Goal: Transaction & Acquisition: Purchase product/service

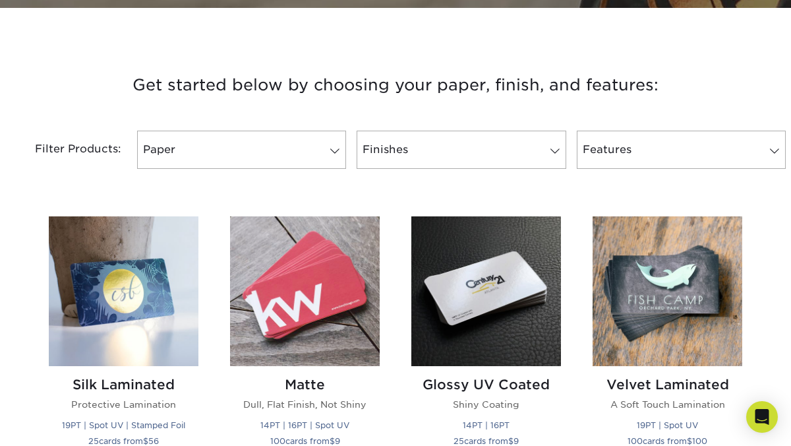
scroll to position [469, 0]
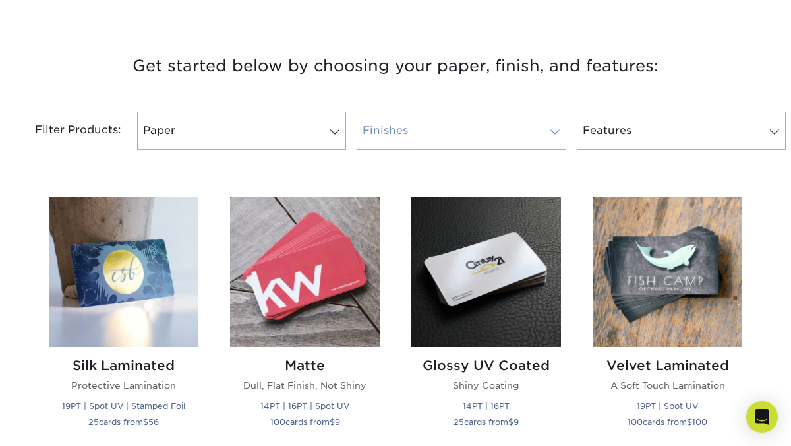
click at [388, 131] on link "Finishes" at bounding box center [461, 130] width 209 height 38
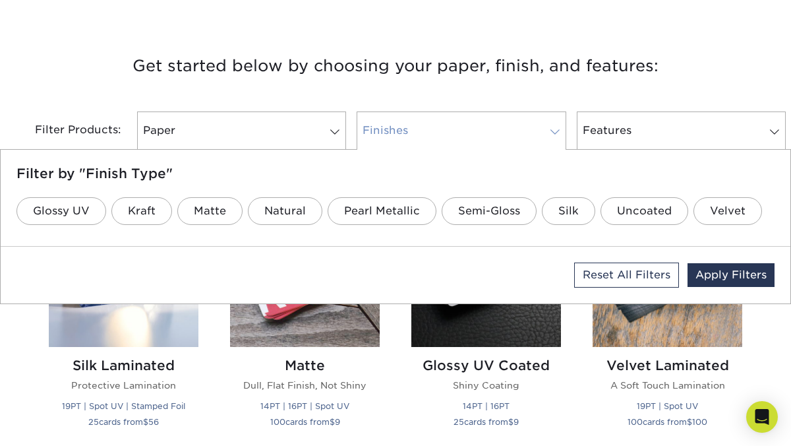
click at [388, 131] on link "Finishes" at bounding box center [461, 130] width 209 height 38
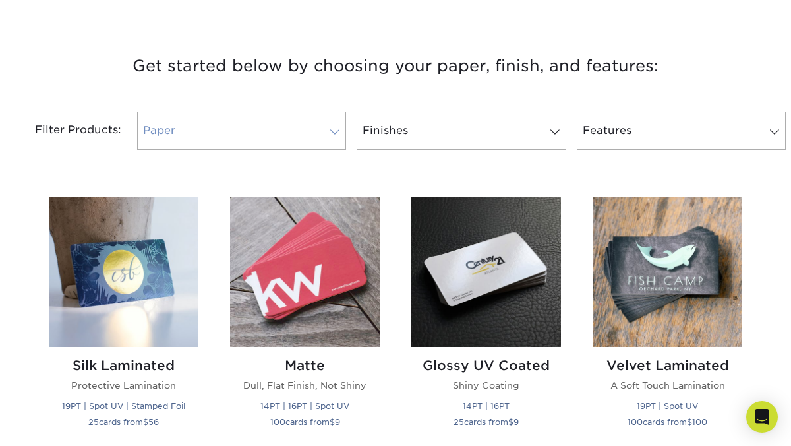
click at [320, 132] on link "Paper" at bounding box center [241, 130] width 209 height 38
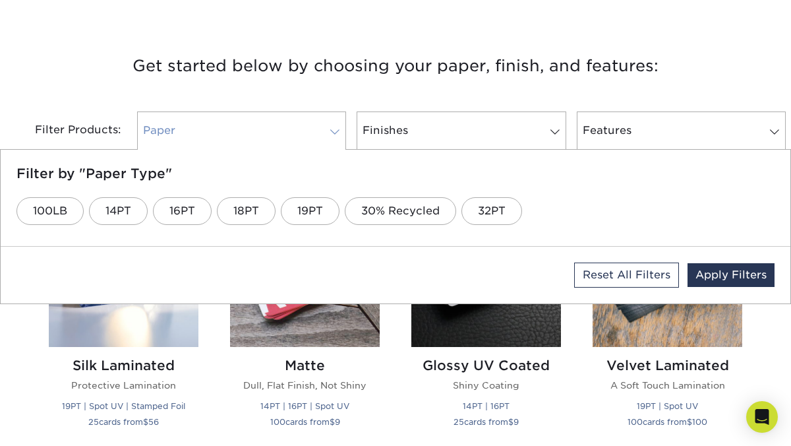
click at [320, 132] on link "Paper" at bounding box center [241, 130] width 209 height 38
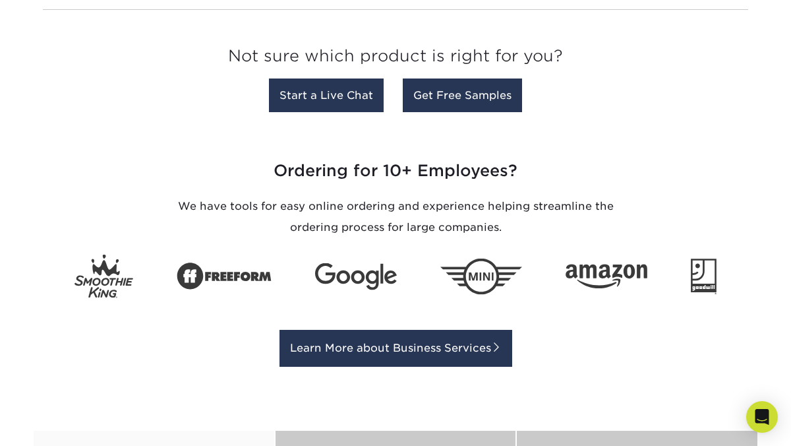
scroll to position [1784, 0]
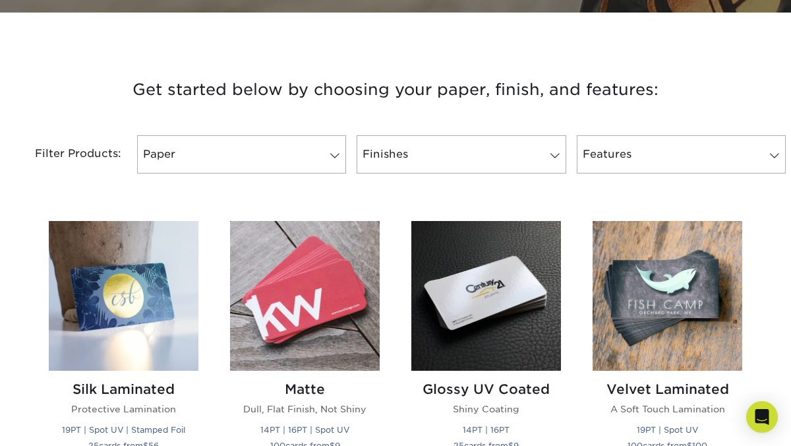
scroll to position [483, 0]
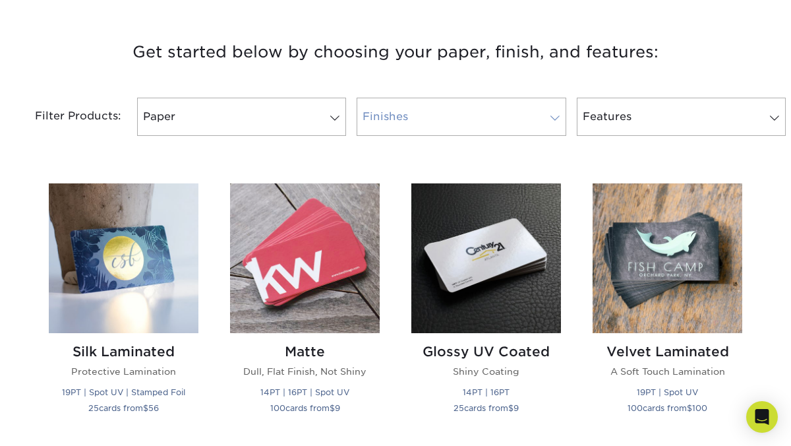
click at [389, 117] on link "Finishes" at bounding box center [461, 117] width 209 height 38
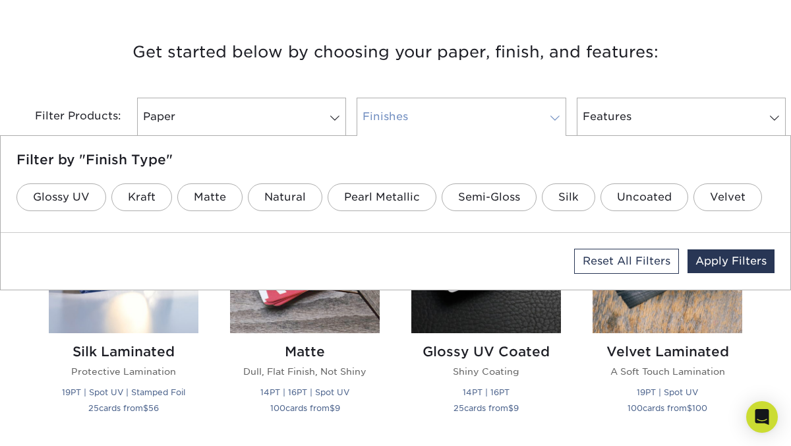
click at [388, 117] on link "Finishes" at bounding box center [461, 117] width 209 height 38
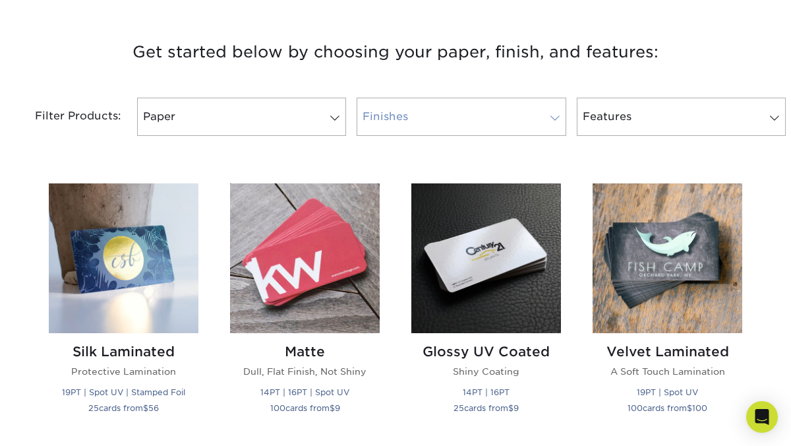
click at [388, 117] on link "Finishes" at bounding box center [461, 117] width 209 height 38
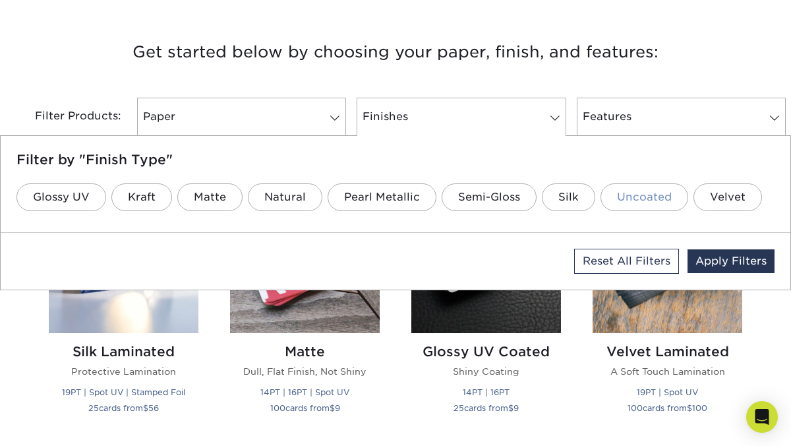
click at [632, 194] on link "Uncoated" at bounding box center [645, 197] width 88 height 28
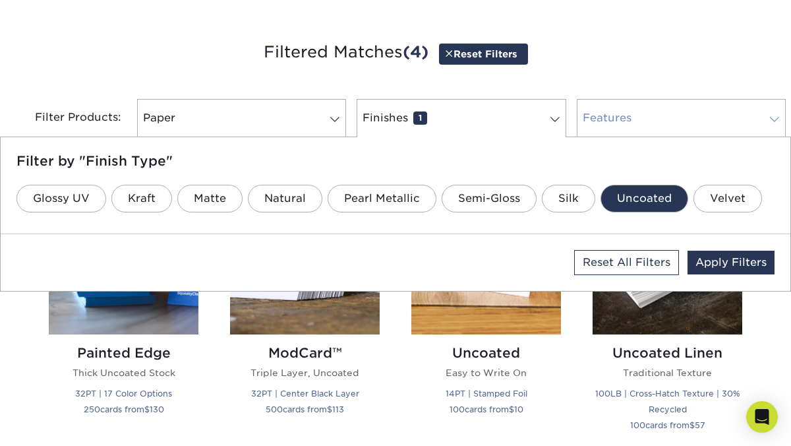
click at [686, 127] on link "Features 0" at bounding box center [681, 118] width 209 height 38
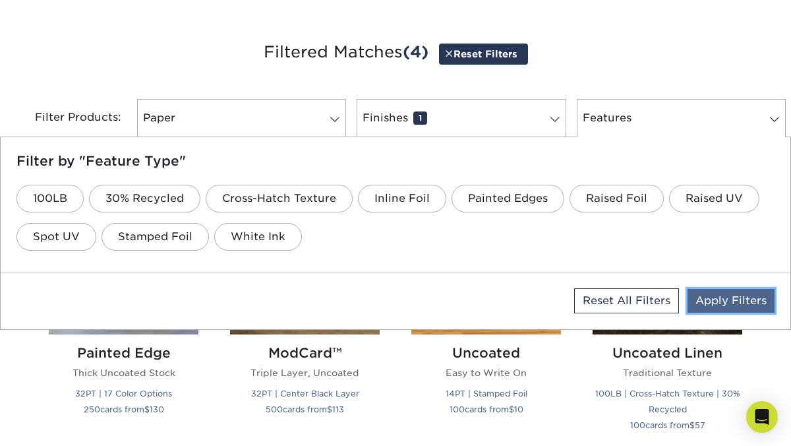
click at [737, 293] on link "Apply Filters" at bounding box center [731, 301] width 87 height 24
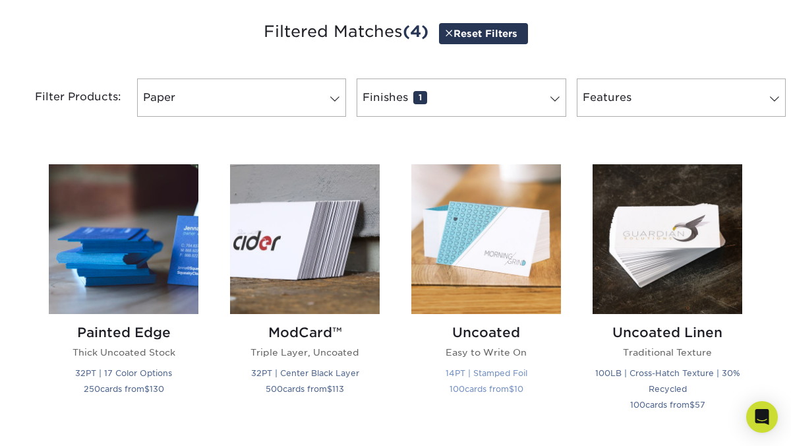
scroll to position [502, 0]
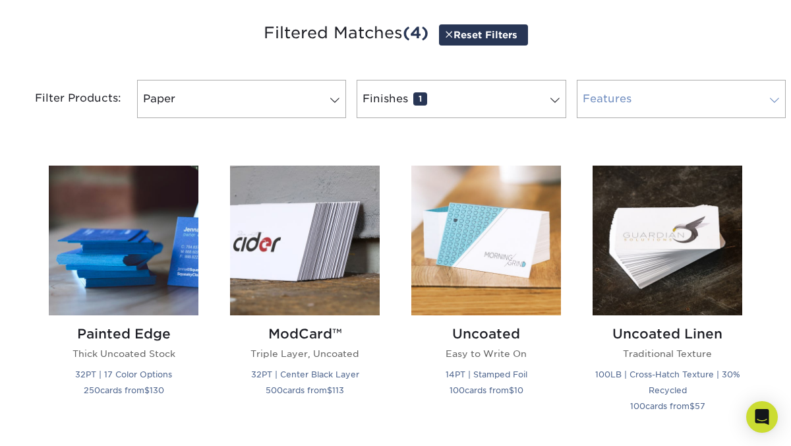
click at [652, 106] on link "Features 0" at bounding box center [681, 99] width 209 height 38
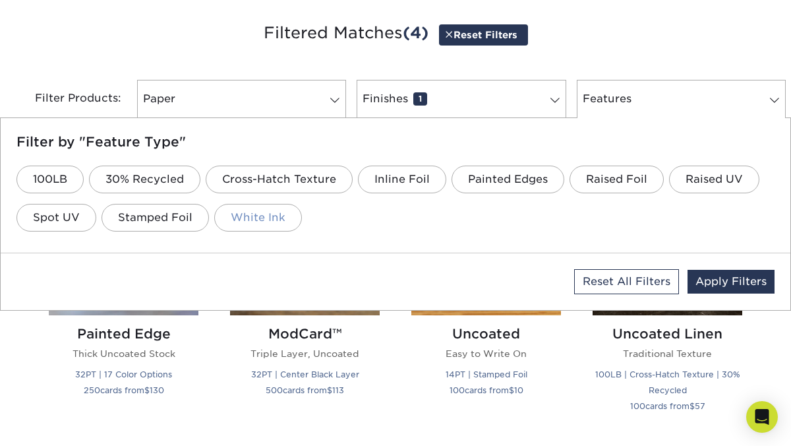
click at [256, 219] on link "White Ink" at bounding box center [258, 218] width 88 height 28
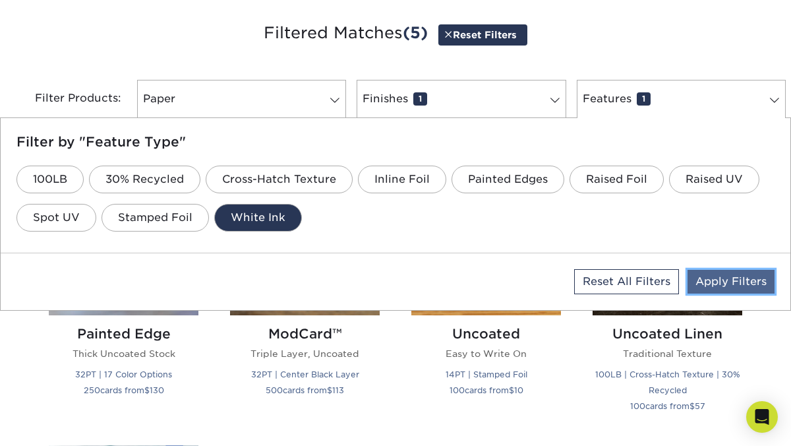
click at [732, 280] on link "Apply Filters" at bounding box center [731, 282] width 87 height 24
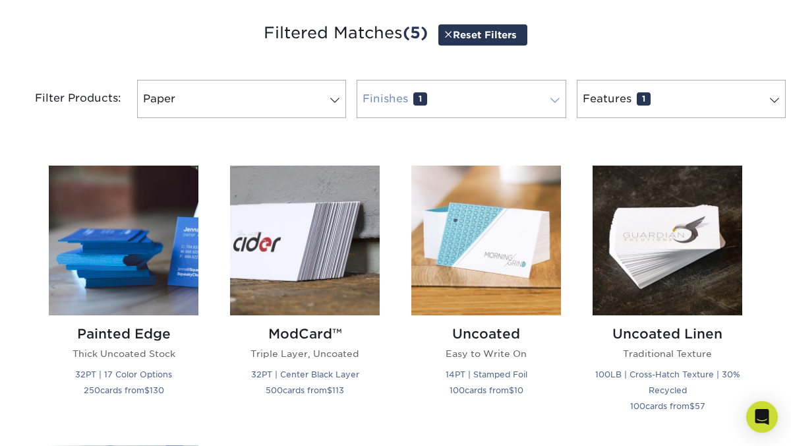
click at [404, 111] on link "Finishes 1" at bounding box center [461, 99] width 209 height 38
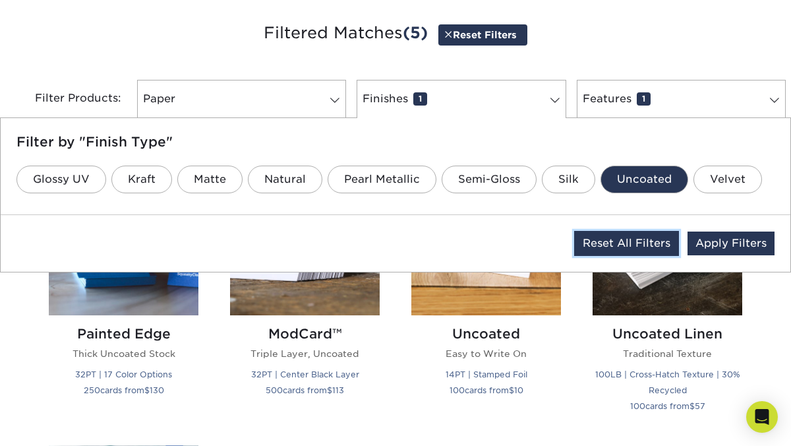
click at [603, 243] on link "Reset All Filters" at bounding box center [626, 243] width 105 height 25
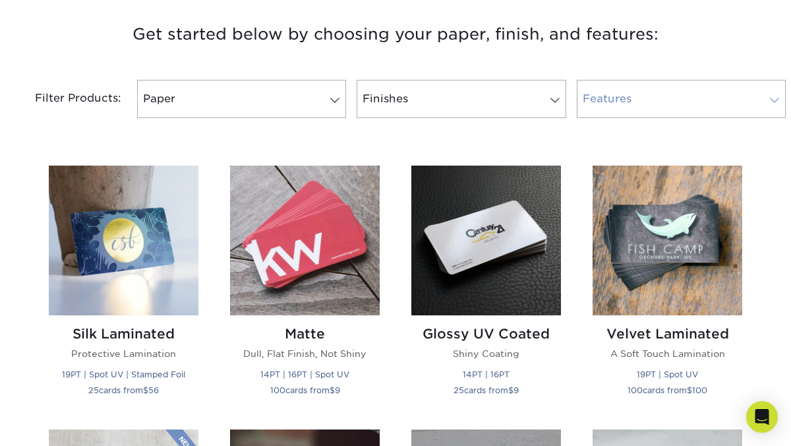
click at [624, 112] on link "Features 0" at bounding box center [681, 99] width 209 height 38
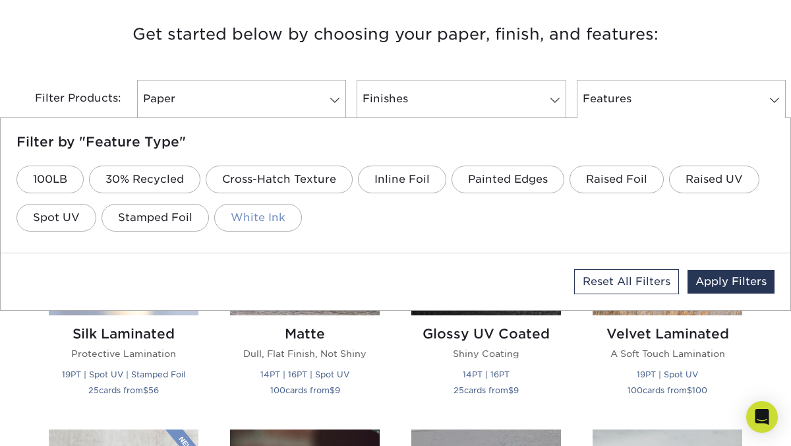
click at [260, 209] on link "White Ink" at bounding box center [258, 218] width 88 height 28
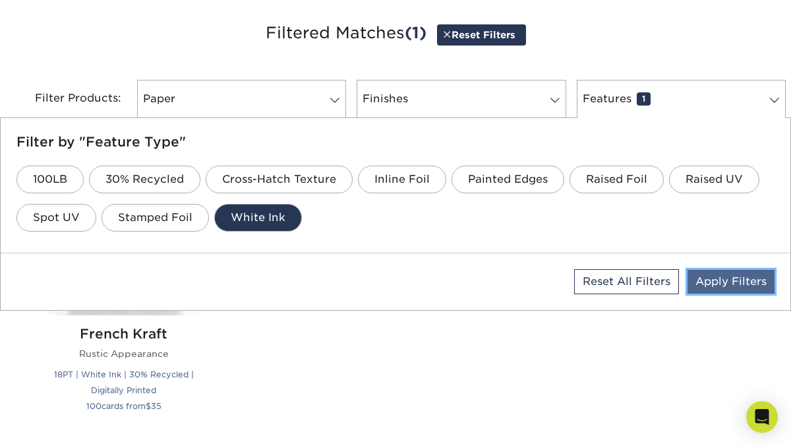
click at [727, 278] on link "Apply Filters" at bounding box center [731, 282] width 87 height 24
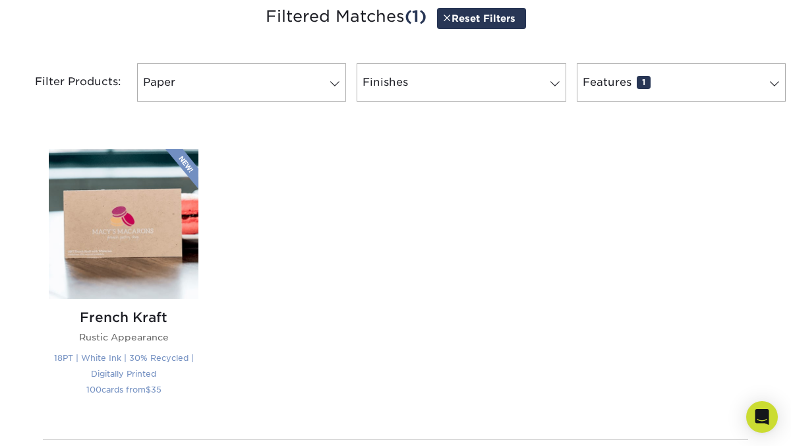
scroll to position [520, 0]
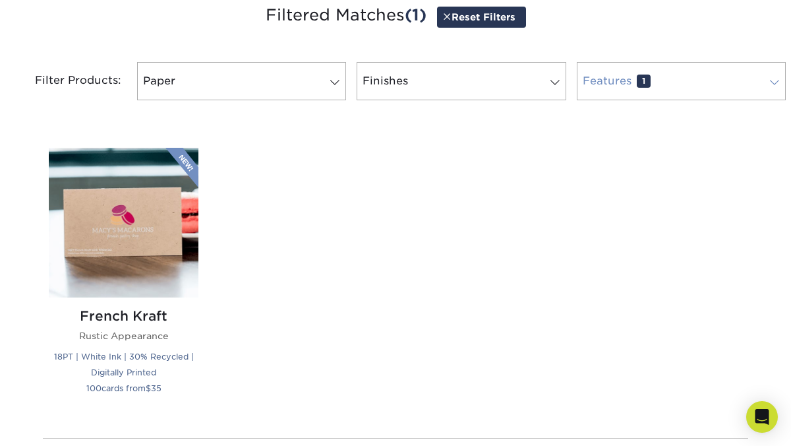
click at [611, 86] on link "Features 1" at bounding box center [681, 81] width 209 height 38
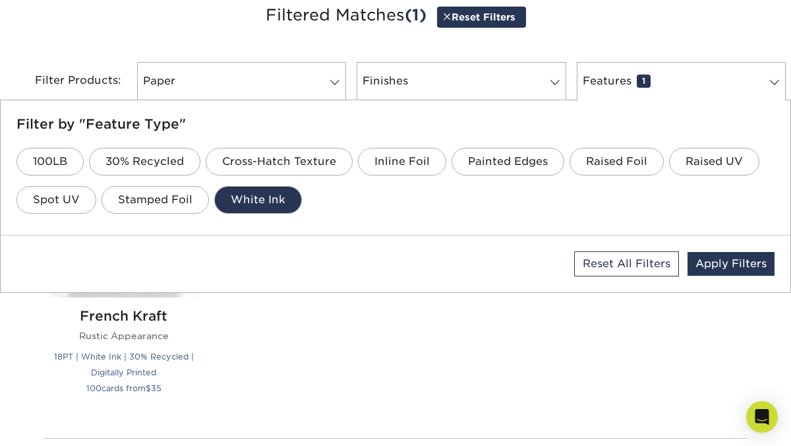
click at [243, 202] on link "White Ink" at bounding box center [258, 200] width 88 height 28
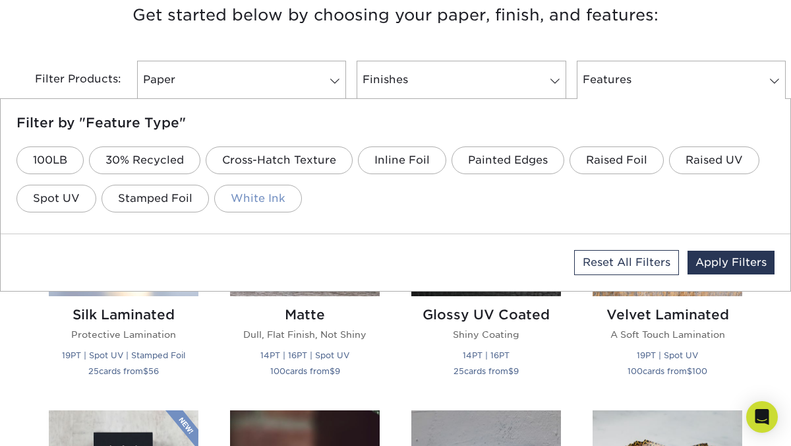
scroll to position [519, 0]
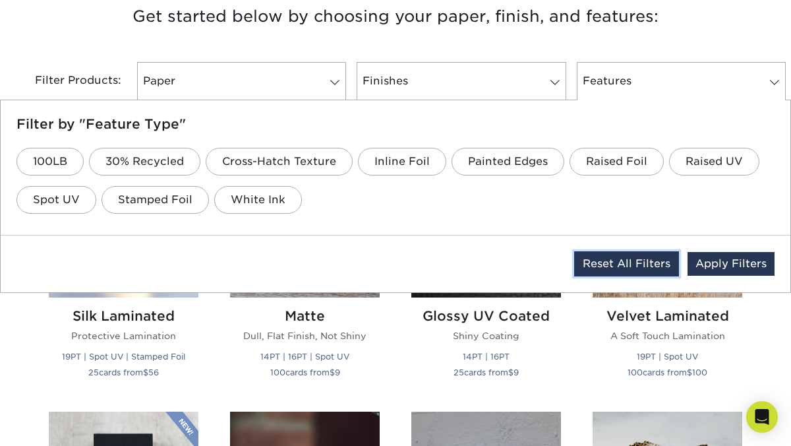
click at [667, 268] on link "Reset All Filters" at bounding box center [626, 263] width 105 height 25
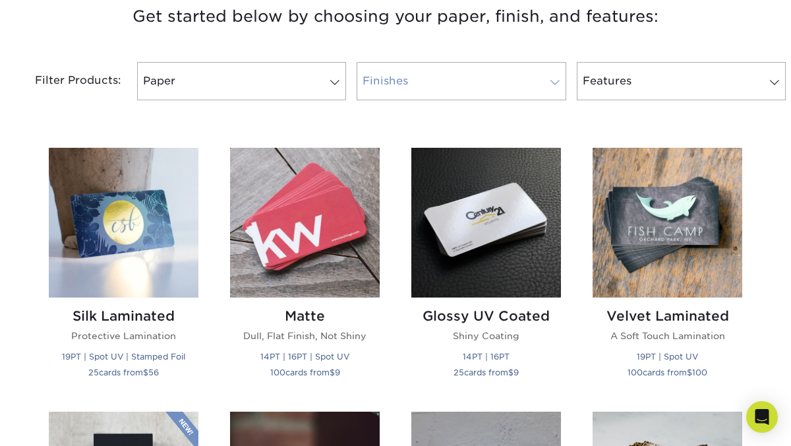
click at [475, 80] on link "Finishes 0" at bounding box center [461, 81] width 209 height 38
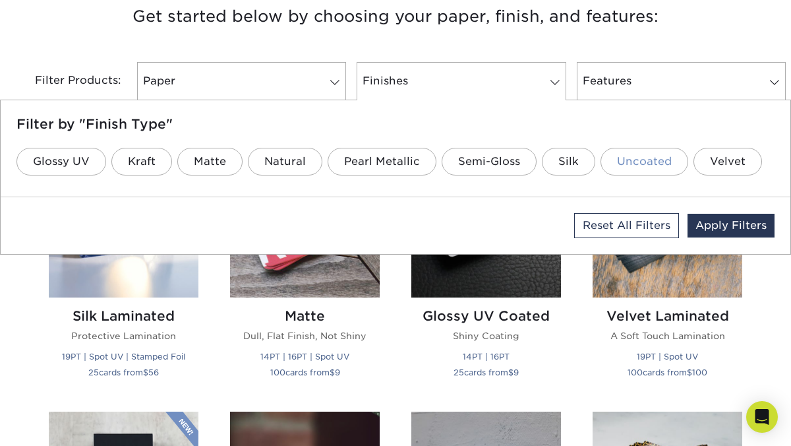
click at [630, 163] on link "Uncoated" at bounding box center [645, 162] width 88 height 28
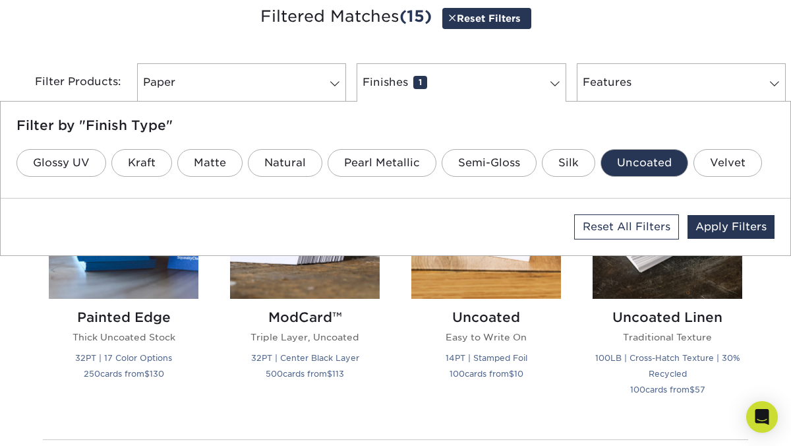
scroll to position [520, 0]
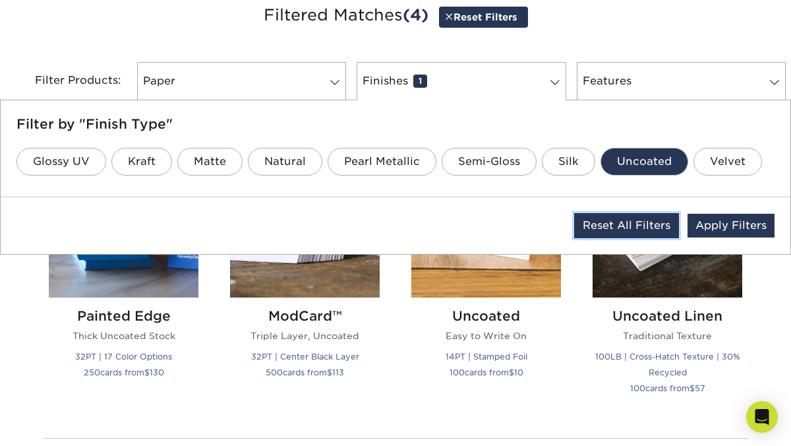
click at [647, 231] on link "Reset All Filters" at bounding box center [626, 225] width 105 height 25
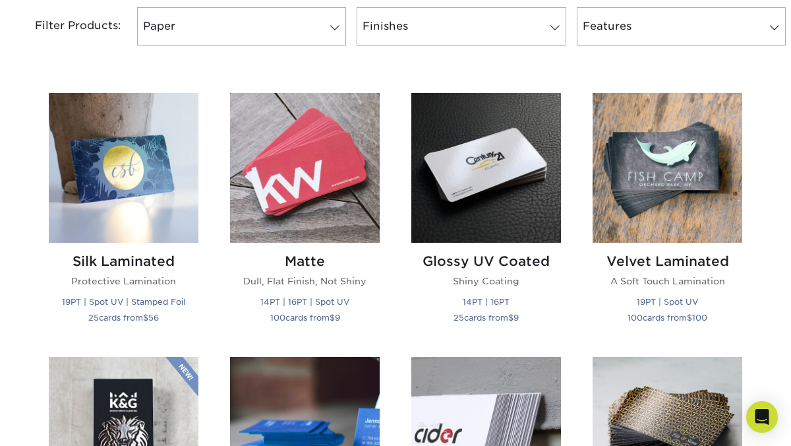
scroll to position [577, 0]
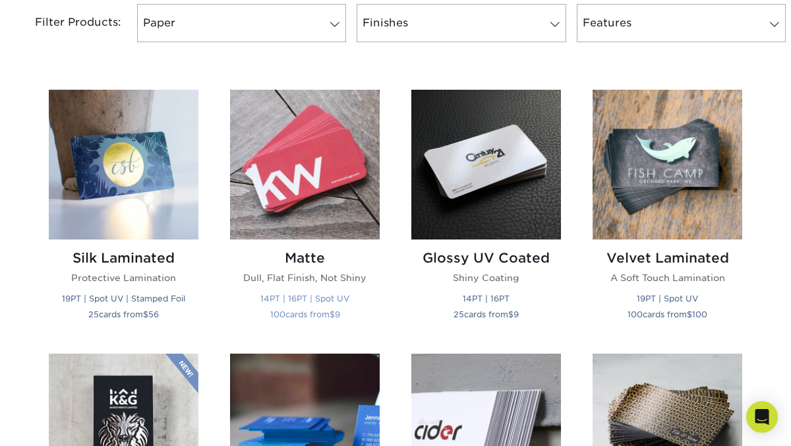
click at [321, 197] on img at bounding box center [305, 165] width 150 height 150
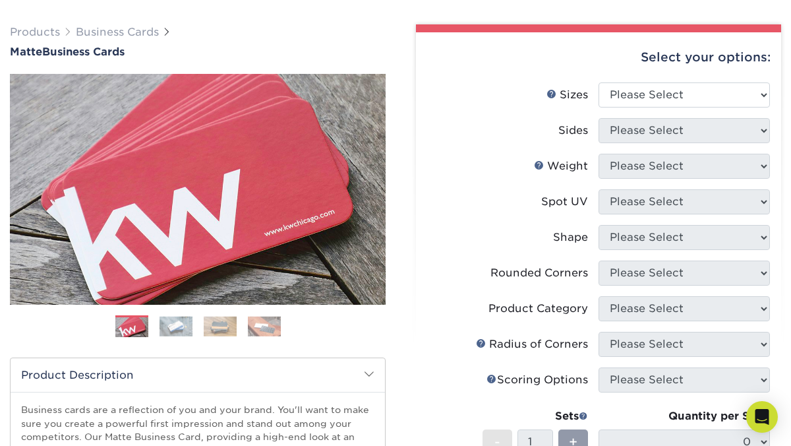
scroll to position [94, 0]
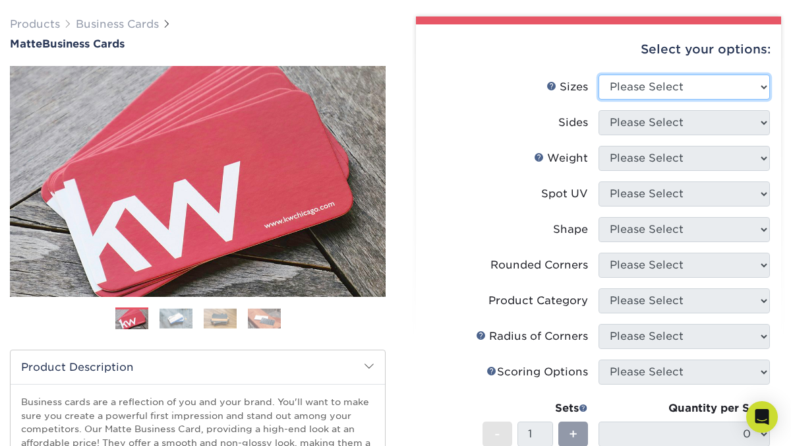
click at [697, 88] on select "Please Select 1.5" x 3.5" - Mini 1.75" x 3.5" - Mini 2" x 2" - Square 2" x 3" -…" at bounding box center [684, 87] width 171 height 25
click at [599, 75] on select "Please Select 1.5" x 3.5" - Mini 1.75" x 3.5" - Mini 2" x 2" - Square 2" x 3" -…" at bounding box center [684, 87] width 171 height 25
click at [699, 84] on select "Please Select 1.5" x 3.5" - Mini 1.75" x 3.5" - Mini 2" x 2" - Square 2" x 3" -…" at bounding box center [684, 87] width 171 height 25
select select "2.00x3.50"
click at [599, 75] on select "Please Select 1.5" x 3.5" - Mini 1.75" x 3.5" - Mini 2" x 2" - Square 2" x 3" -…" at bounding box center [684, 87] width 171 height 25
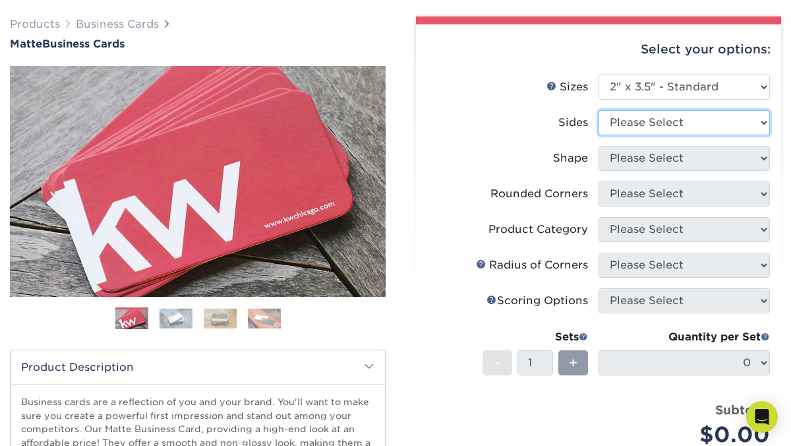
click at [649, 123] on select "Please Select Print Both Sides Print Front Only" at bounding box center [684, 122] width 171 height 25
select select "13abbda7-1d64-4f25-8bb2-c179b224825d"
click at [599, 110] on select "Please Select Print Both Sides Print Front Only" at bounding box center [684, 122] width 171 height 25
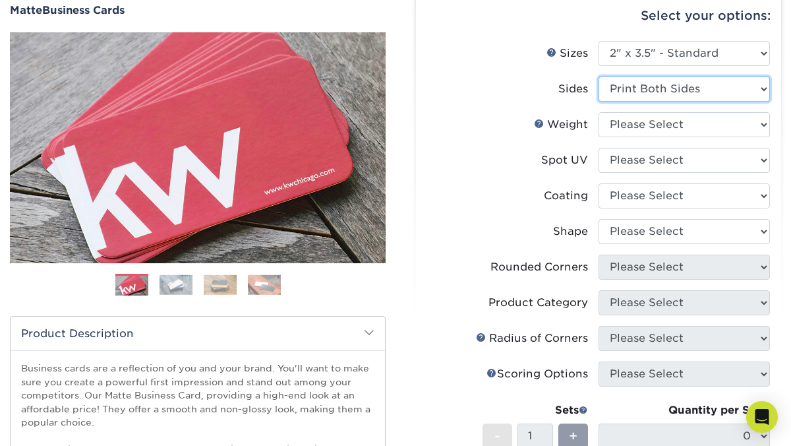
scroll to position [130, 0]
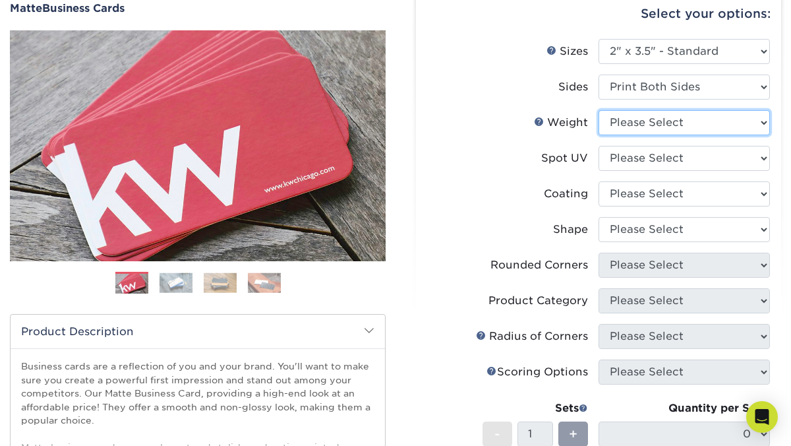
click at [647, 129] on select "Please Select 16PT 14PT" at bounding box center [684, 122] width 171 height 25
click at [599, 110] on select "Please Select 16PT 14PT" at bounding box center [684, 122] width 171 height 25
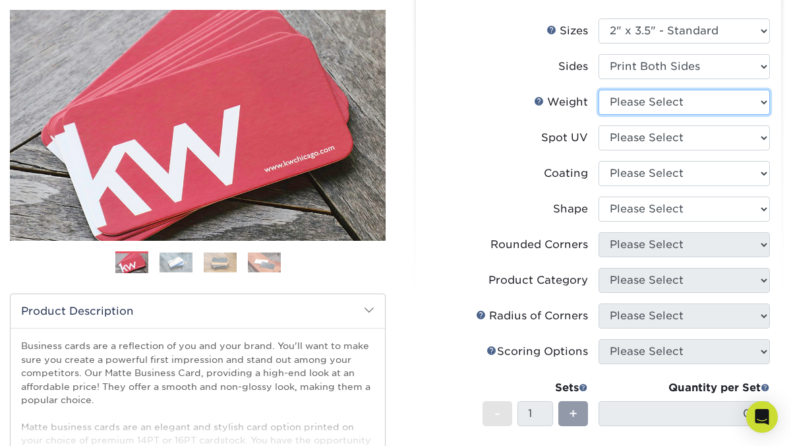
scroll to position [155, 0]
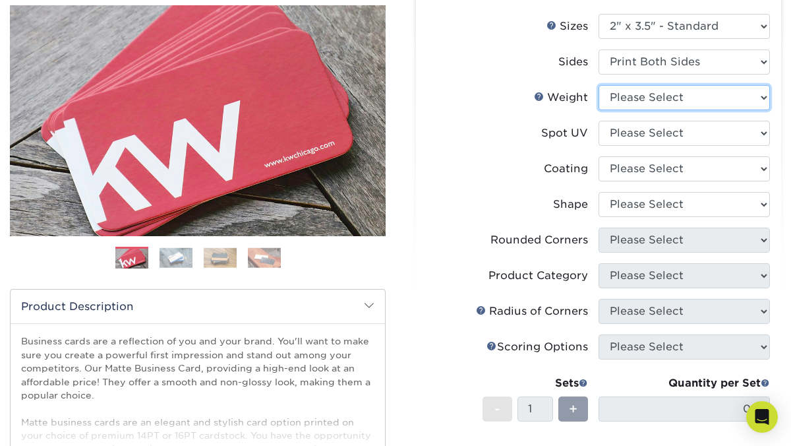
click at [644, 91] on select "Please Select 16PT 14PT" at bounding box center [684, 97] width 171 height 25
select select "16PT"
click at [599, 85] on select "Please Select 16PT 14PT" at bounding box center [684, 97] width 171 height 25
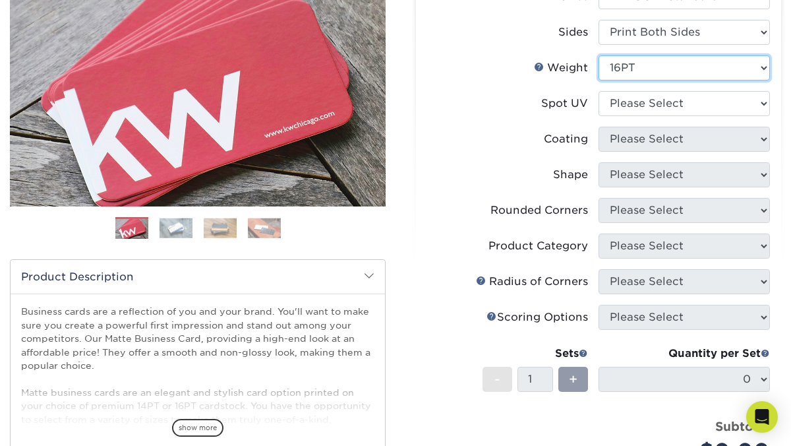
scroll to position [186, 0]
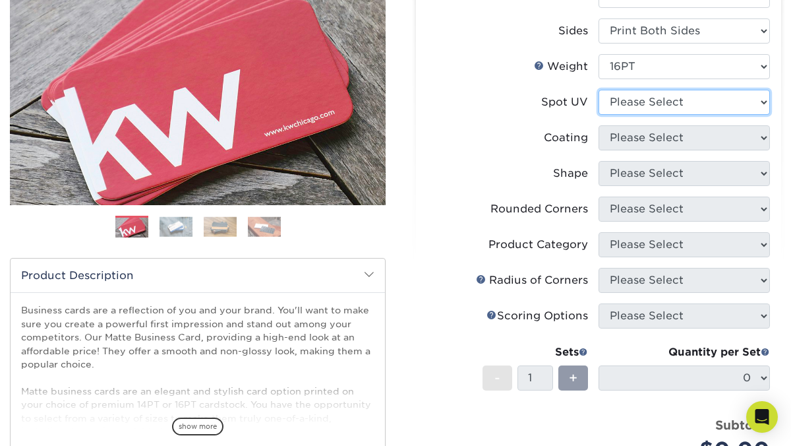
click at [638, 111] on select "Please Select No Spot UV Front and Back (Both Sides) Front Only Back Only" at bounding box center [684, 102] width 171 height 25
select select "3"
click at [599, 90] on select "Please Select No Spot UV Front and Back (Both Sides) Front Only Back Only" at bounding box center [684, 102] width 171 height 25
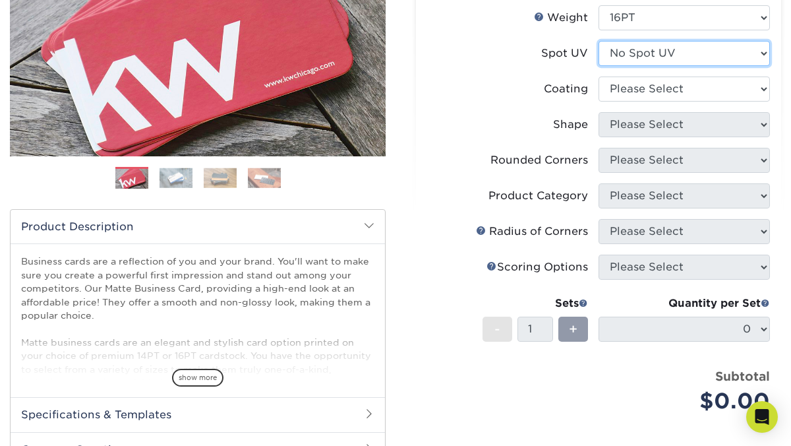
scroll to position [236, 0]
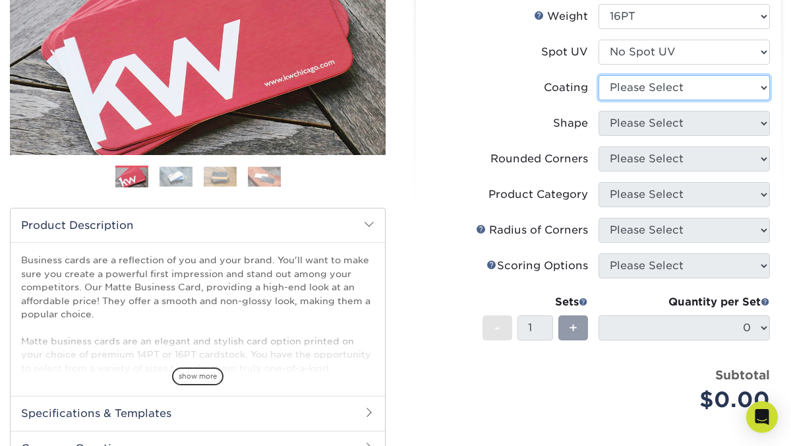
click at [638, 93] on select at bounding box center [684, 87] width 171 height 25
select select "121bb7b5-3b4d-429f-bd8d-bbf80e953313"
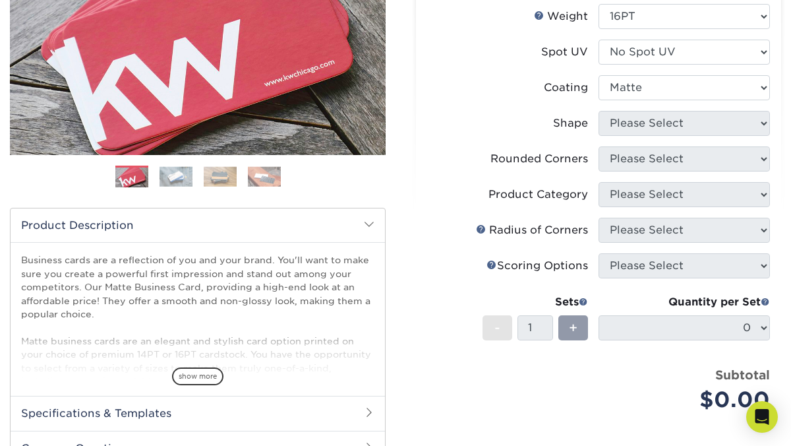
click at [599, 75] on select at bounding box center [684, 87] width 171 height 25
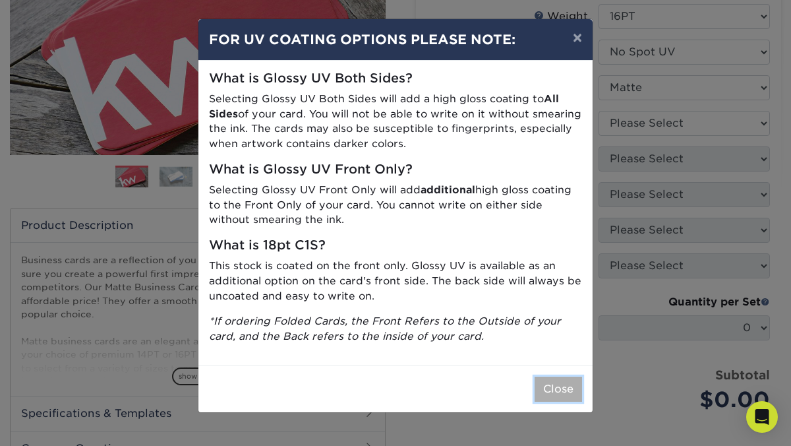
click at [558, 388] on button "Close" at bounding box center [558, 388] width 47 height 25
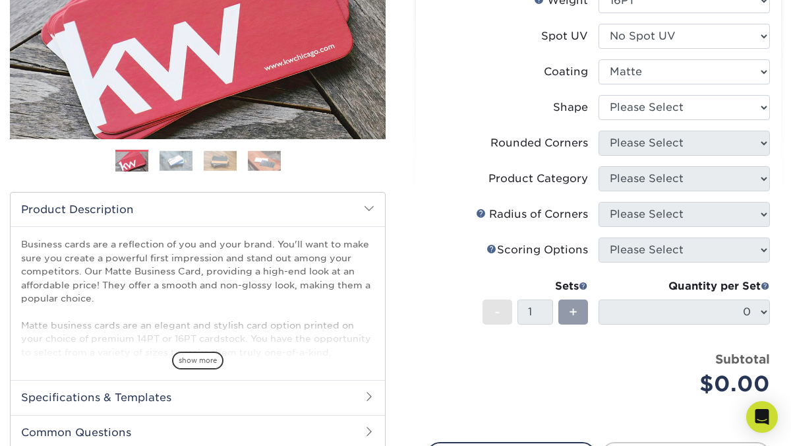
scroll to position [258, 0]
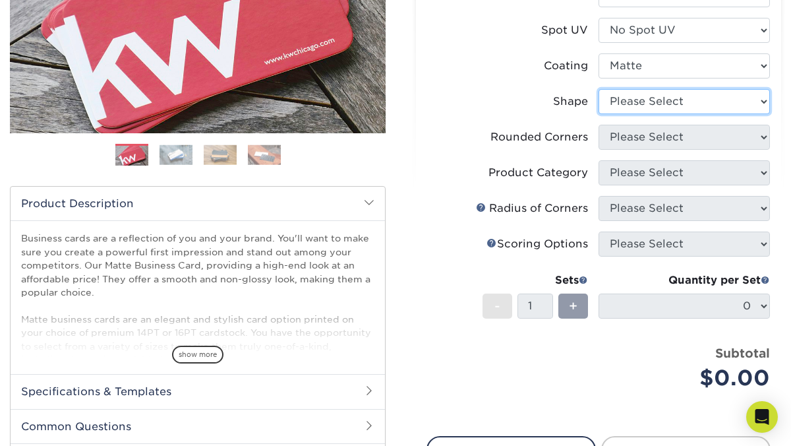
click at [624, 106] on select "Please Select Standard Oval" at bounding box center [684, 101] width 171 height 25
select select "standard"
click at [599, 89] on select "Please Select Standard Oval" at bounding box center [684, 101] width 171 height 25
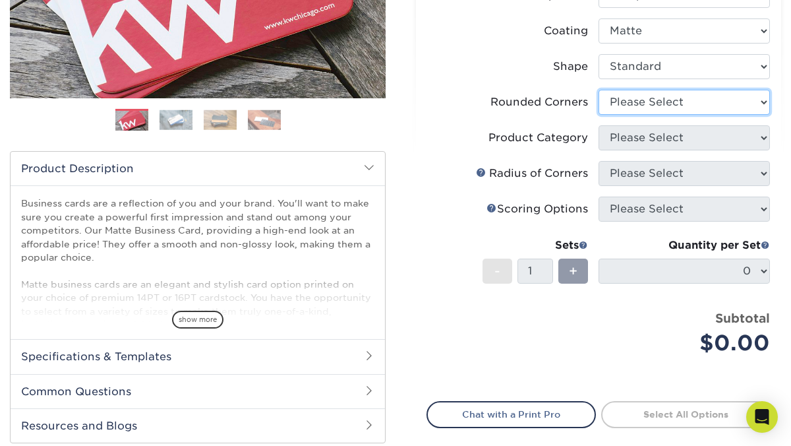
click at [633, 111] on select "Please Select Yes - Round 2 Corners Yes - Round 4 Corners No" at bounding box center [684, 102] width 171 height 25
select select "7672df9e-0e0a-464d-8e1f-920c575e4da3"
click at [599, 90] on select "Please Select Yes - Round 2 Corners Yes - Round 4 Corners No" at bounding box center [684, 102] width 171 height 25
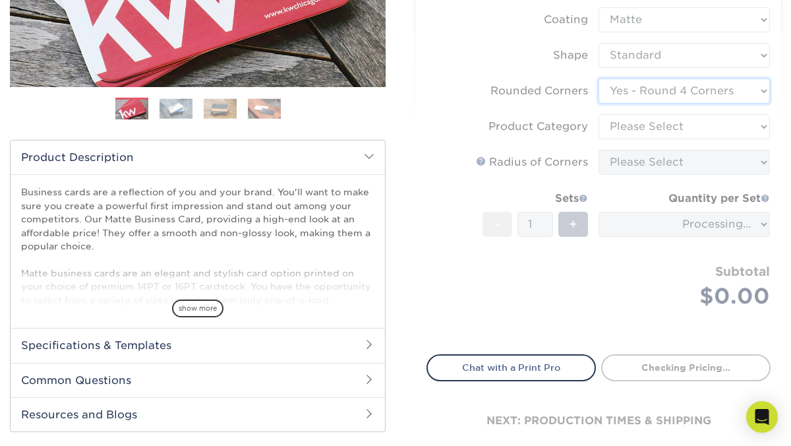
scroll to position [311, 0]
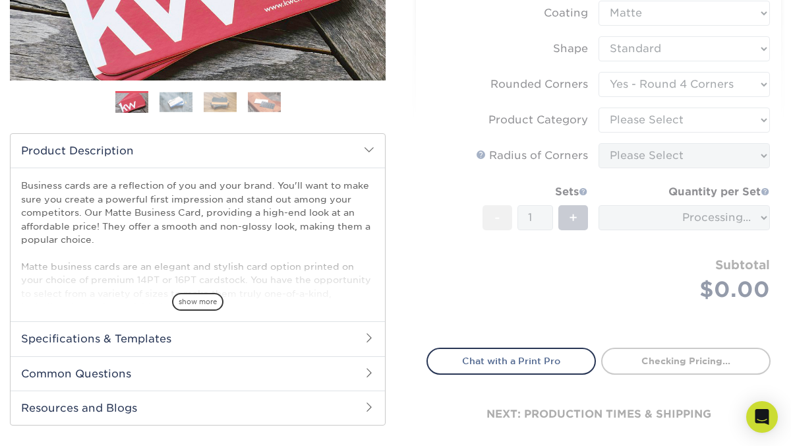
click at [630, 125] on form "Sizes Help Sizes Please Select 1.5" x 3.5" - Mini 1.75" x 3.5" - Mini 2" x 2" -…" at bounding box center [599, 95] width 344 height 474
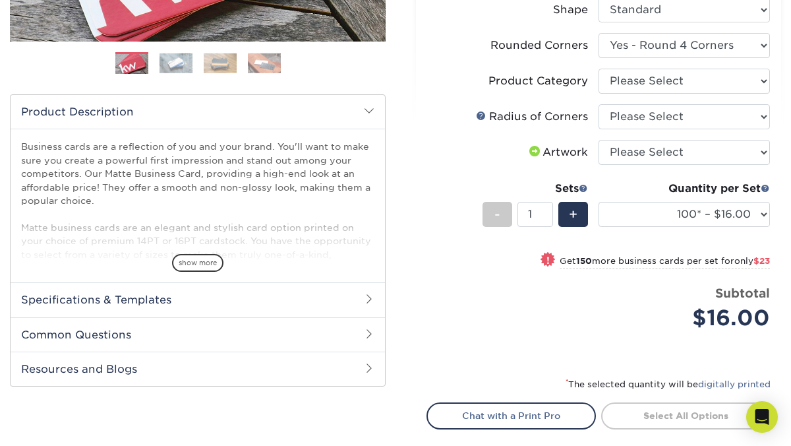
scroll to position [308, 0]
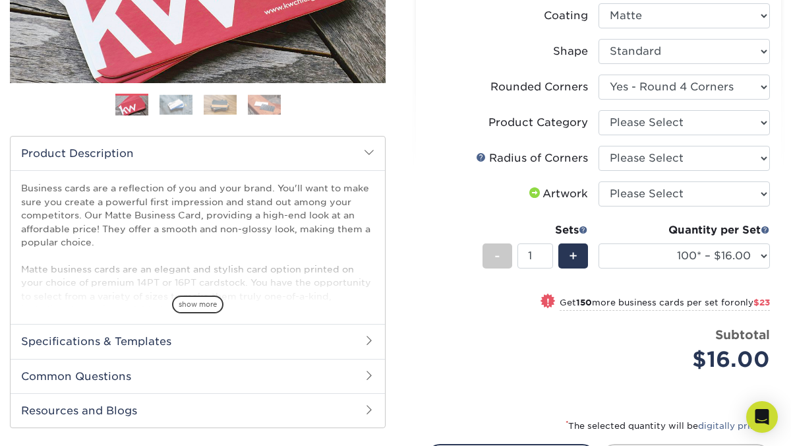
click at [685, 210] on li "Artwork Please Select I will upload files I need a design - $100" at bounding box center [598, 199] width 343 height 36
click at [682, 201] on select "Please Select I will upload files I need a design - $100" at bounding box center [684, 193] width 171 height 25
select select "upload"
click at [599, 181] on select "Please Select I will upload files I need a design - $100" at bounding box center [684, 193] width 171 height 25
click at [670, 166] on select "Please Select Rounded 1/8" Rounded 1/4"" at bounding box center [684, 158] width 171 height 25
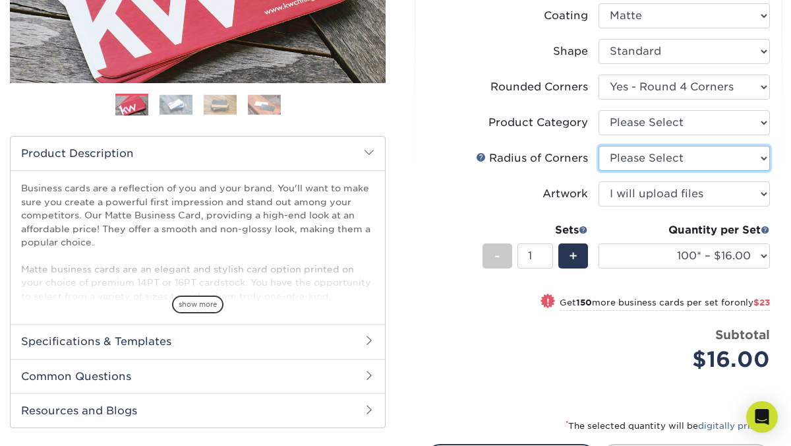
select select "589680c7-ee9a-431b-9d12-d7aeb1386a97"
click at [599, 146] on select "Please Select Rounded 1/8" Rounded 1/4"" at bounding box center [684, 158] width 171 height 25
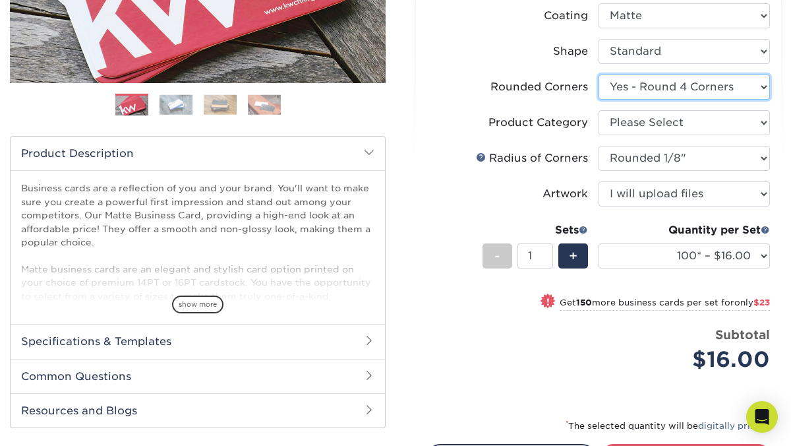
click at [665, 96] on select "Please Select Yes - Round 2 Corners Yes - Round 4 Corners No" at bounding box center [684, 87] width 171 height 25
select select "0"
click at [599, 75] on select "Please Select Yes - Round 2 Corners Yes - Round 4 Corners No" at bounding box center [684, 87] width 171 height 25
select select "-1"
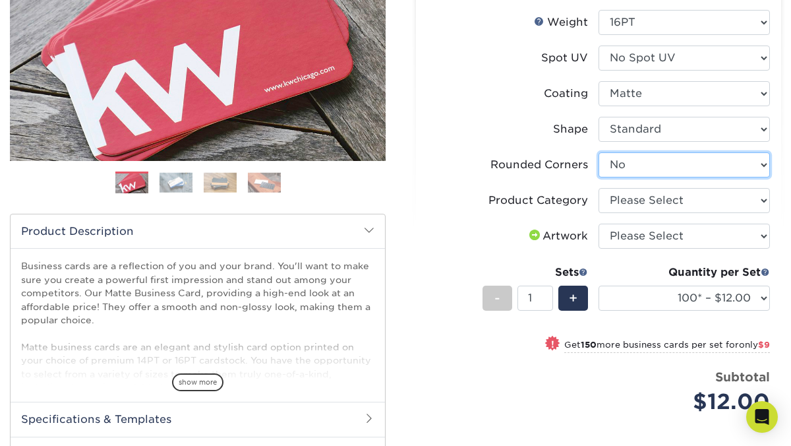
scroll to position [227, 0]
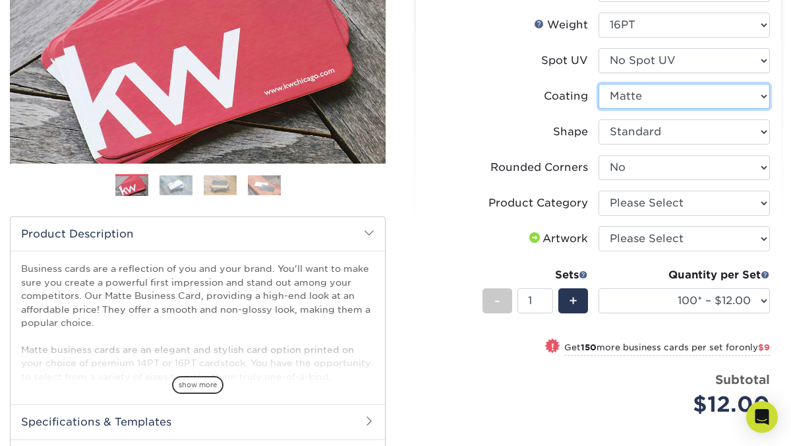
click at [648, 95] on select at bounding box center [684, 96] width 171 height 25
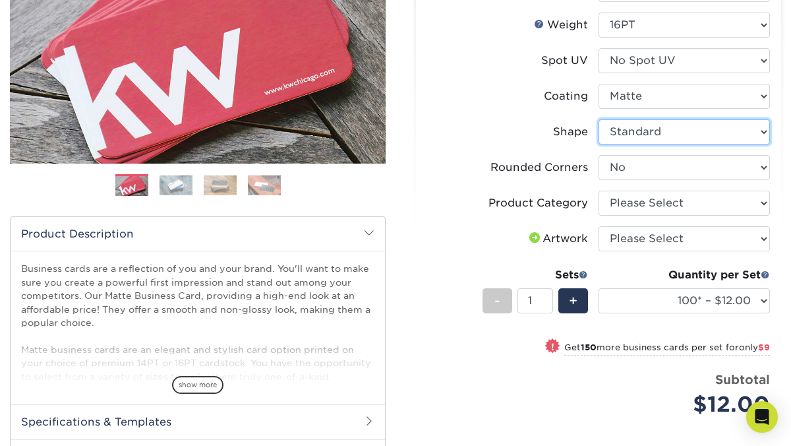
click at [644, 131] on select "Please Select Standard Oval" at bounding box center [684, 131] width 171 height 25
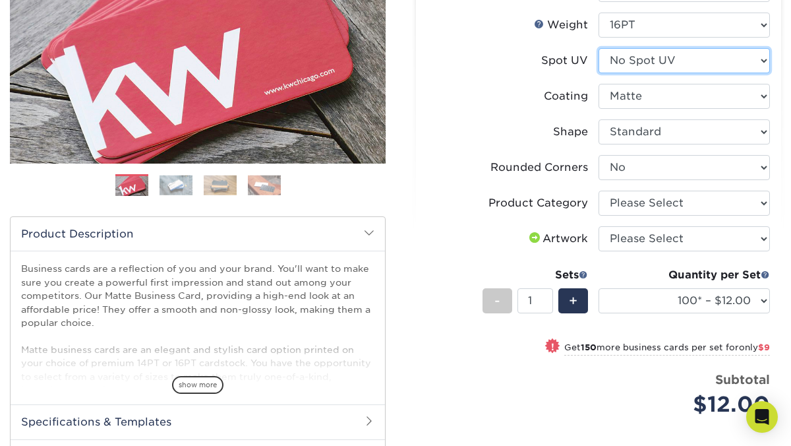
click at [649, 63] on select "Please Select No Spot UV Front and Back (Both Sides) Front Only Back Only" at bounding box center [684, 60] width 171 height 25
select select "0"
click at [599, 48] on select "Please Select No Spot UV Front and Back (Both Sides) Front Only Back Only" at bounding box center [684, 60] width 171 height 25
select select "-1"
select select
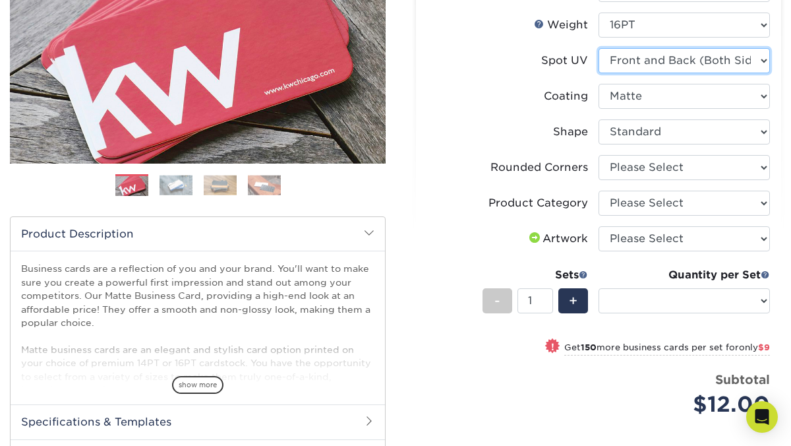
select select "-1"
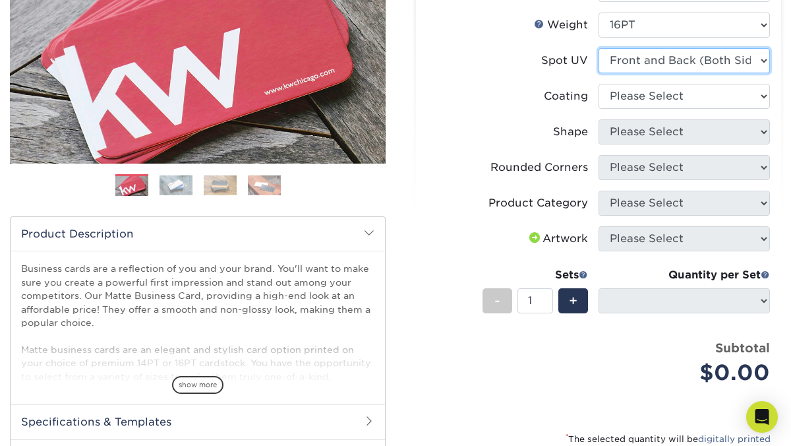
click at [689, 66] on select "Please Select No Spot UV Front and Back (Both Sides) Front Only Back Only" at bounding box center [684, 60] width 171 height 25
select select "3"
click at [599, 48] on select "Please Select No Spot UV Front and Back (Both Sides) Front Only Back Only" at bounding box center [684, 60] width 171 height 25
select select
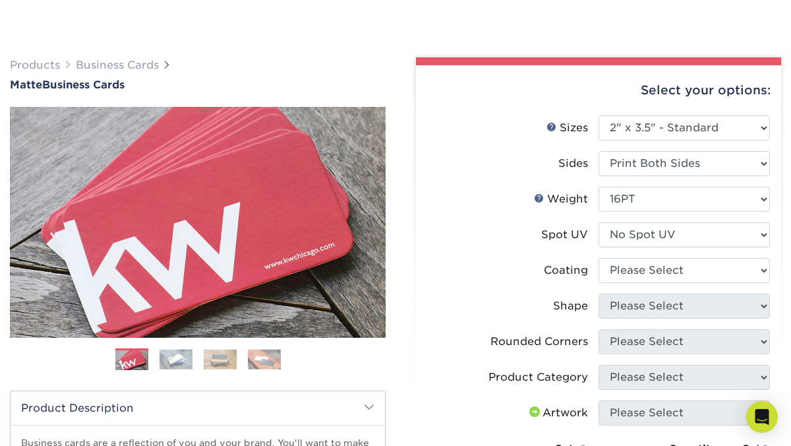
scroll to position [111, 0]
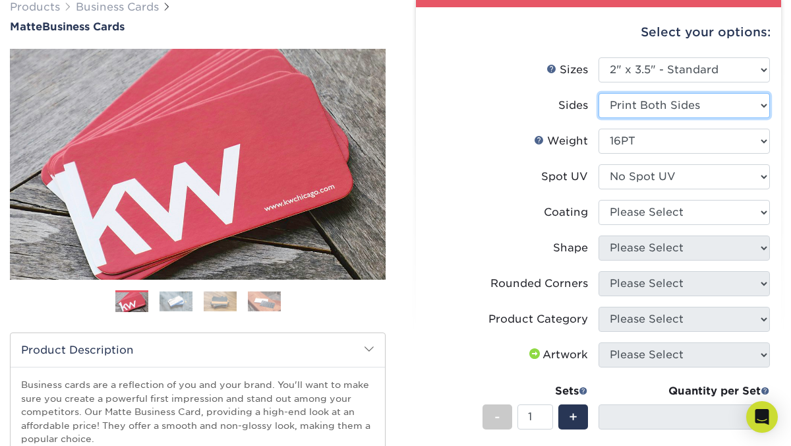
click at [671, 101] on select "Please Select Print Both Sides Print Front Only" at bounding box center [684, 105] width 171 height 25
click at [599, 93] on select "Please Select Print Both Sides Print Front Only" at bounding box center [684, 105] width 171 height 25
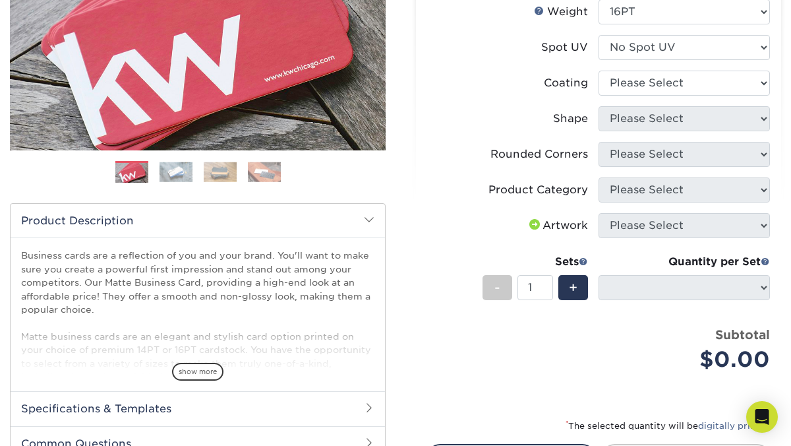
scroll to position [245, 0]
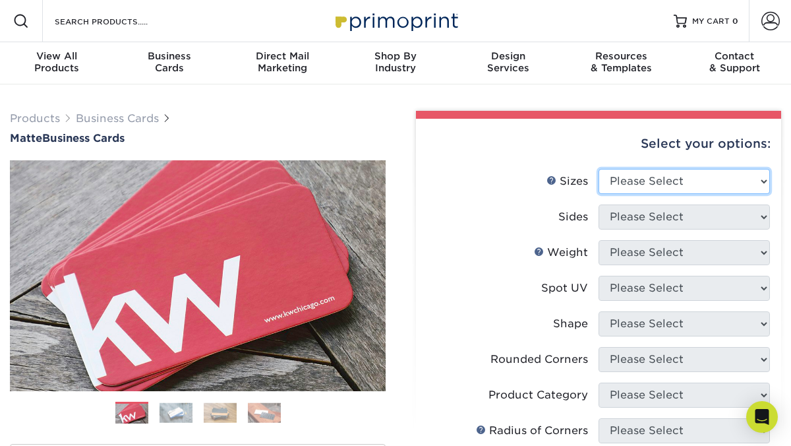
click at [630, 183] on select "Please Select 1.5" x 3.5" - Mini 1.75" x 3.5" - Mini 2" x 2" - Square 2" x 3" -…" at bounding box center [684, 181] width 171 height 25
select select "2.00x3.00"
click at [599, 169] on select "Please Select 1.5" x 3.5" - Mini 1.75" x 3.5" - Mini 2" x 2" - Square 2" x 3" -…" at bounding box center [684, 181] width 171 height 25
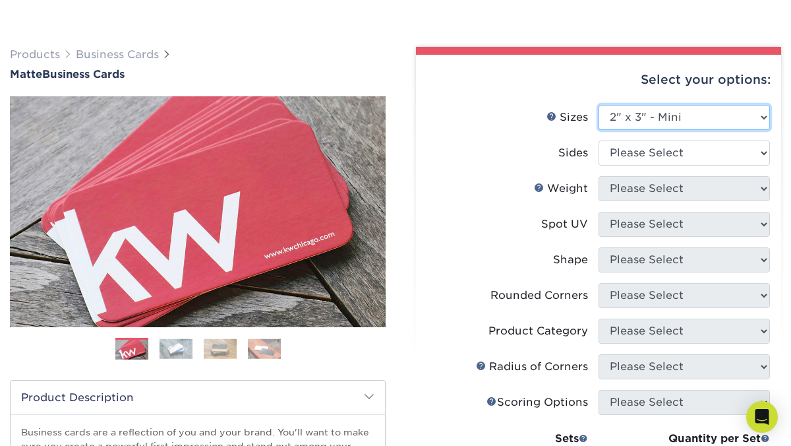
scroll to position [73, 0]
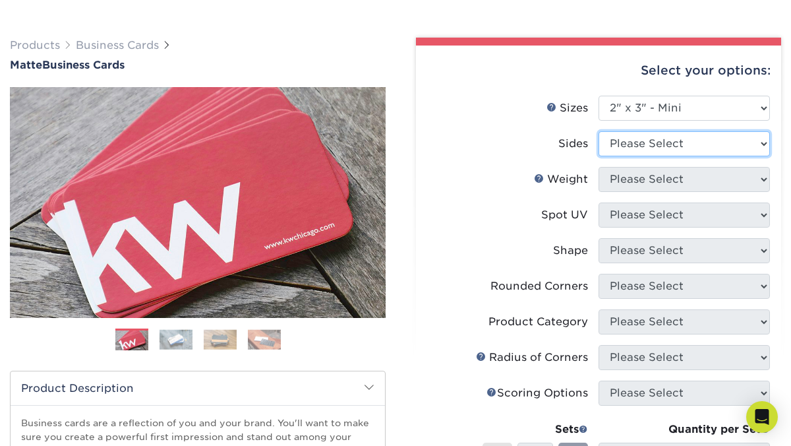
click at [657, 144] on select "Please Select Print Both Sides Print Front Only" at bounding box center [684, 143] width 171 height 25
select select "13abbda7-1d64-4f25-8bb2-c179b224825d"
click at [599, 131] on select "Please Select Print Both Sides Print Front Only" at bounding box center [684, 143] width 171 height 25
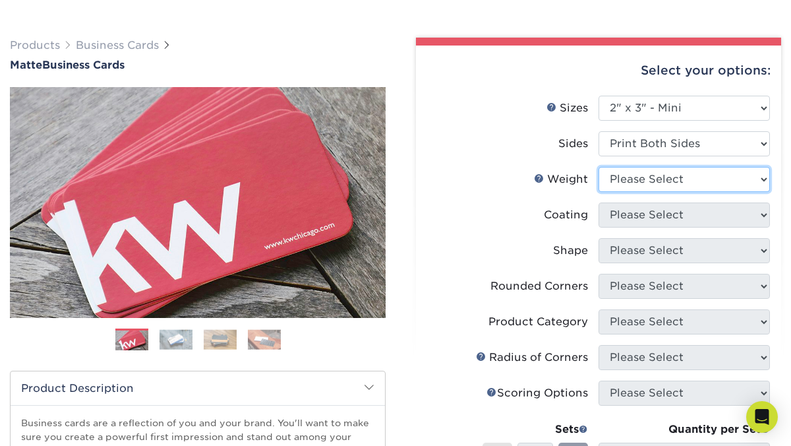
click at [655, 176] on select "Please Select 14PT 16PT" at bounding box center [684, 179] width 171 height 25
select select "14PT"
click at [599, 167] on select "Please Select 14PT 16PT" at bounding box center [684, 179] width 171 height 25
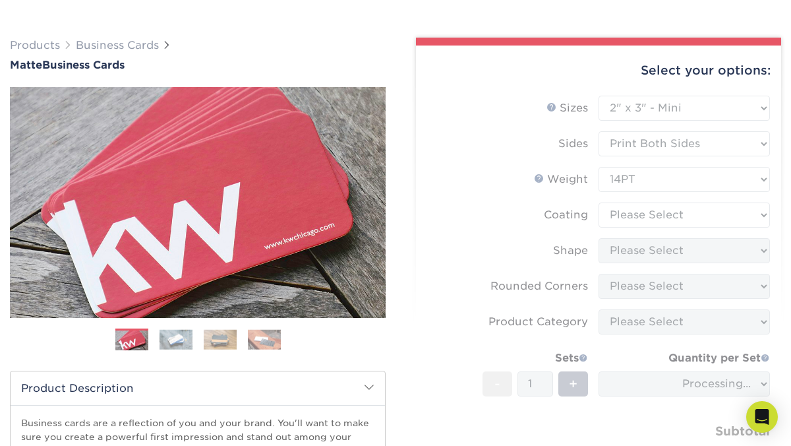
click at [643, 209] on form "Sizes Help Sizes Please Select 1.5" x 3.5" - Mini 1.75" x 3.5" - Mini 2" x 2" -…" at bounding box center [599, 297] width 344 height 403
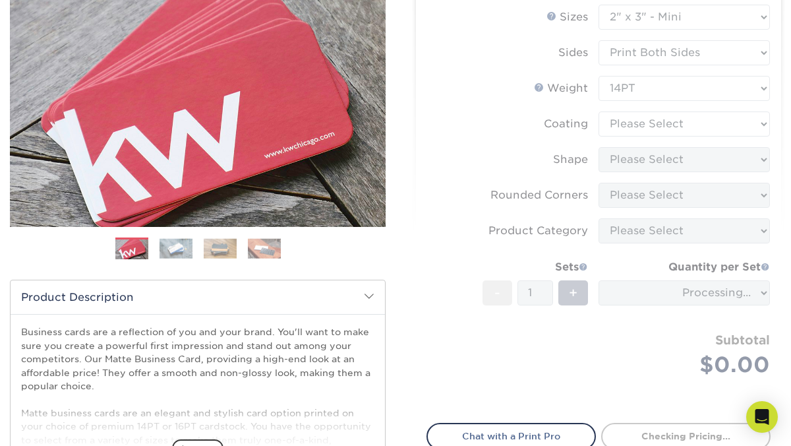
scroll to position [165, 0]
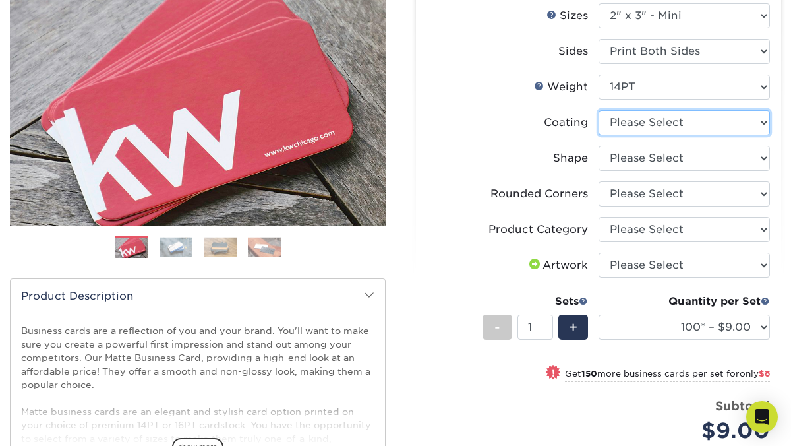
click at [644, 120] on select at bounding box center [684, 122] width 171 height 25
select select "121bb7b5-3b4d-429f-bd8d-bbf80e953313"
click at [599, 110] on select at bounding box center [684, 122] width 171 height 25
select select "-1"
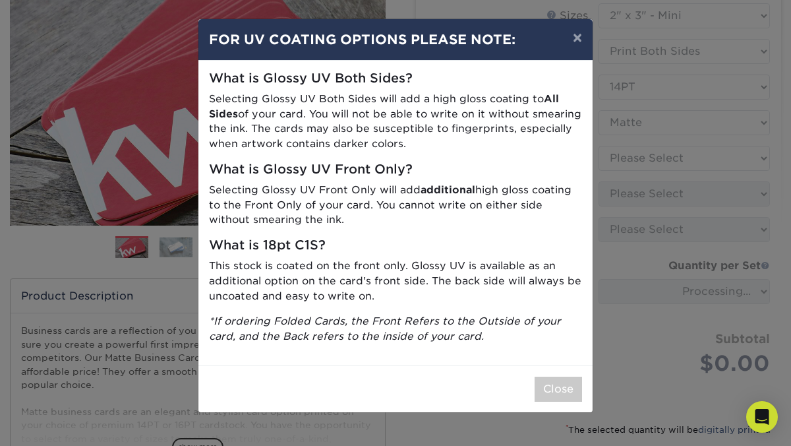
click at [640, 160] on div "× FOR UV COATING OPTIONS PLEASE NOTE: What is Glossy UV Both Sides? Selecting G…" at bounding box center [395, 223] width 791 height 446
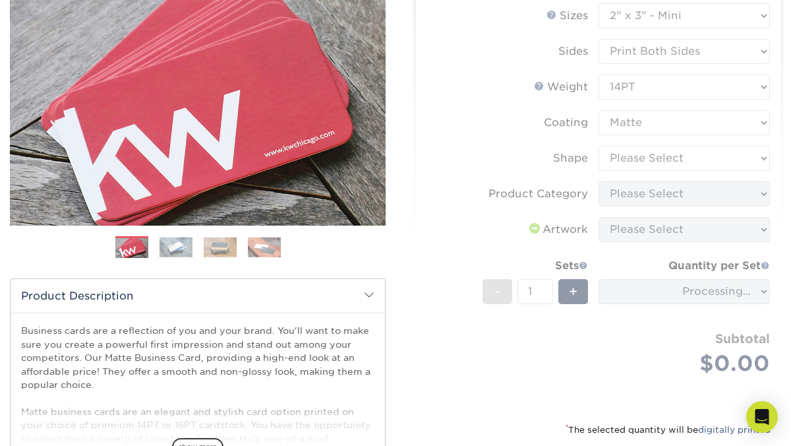
click at [640, 160] on form "Sizes Help Sizes Please Select 1.5" x 3.5" - Mini 1.75" x 3.5" - Mini 2" x 2" -…" at bounding box center [599, 204] width 344 height 403
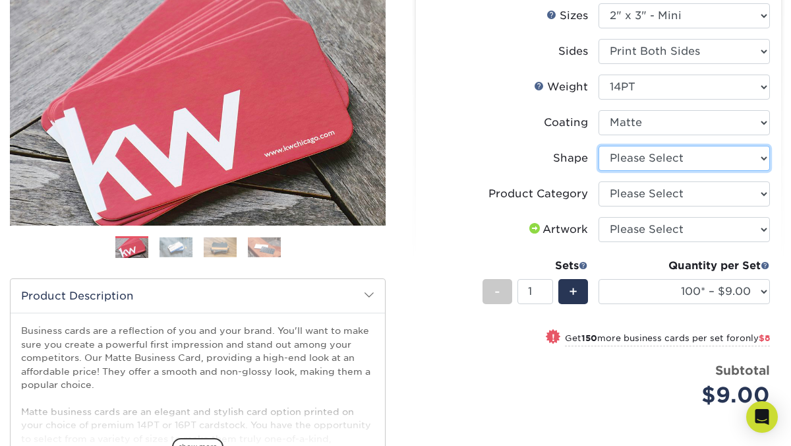
click at [663, 159] on select "Please Select Standard" at bounding box center [684, 158] width 171 height 25
select select "standard"
click at [599, 146] on select "Please Select Standard" at bounding box center [684, 158] width 171 height 25
select select "-1"
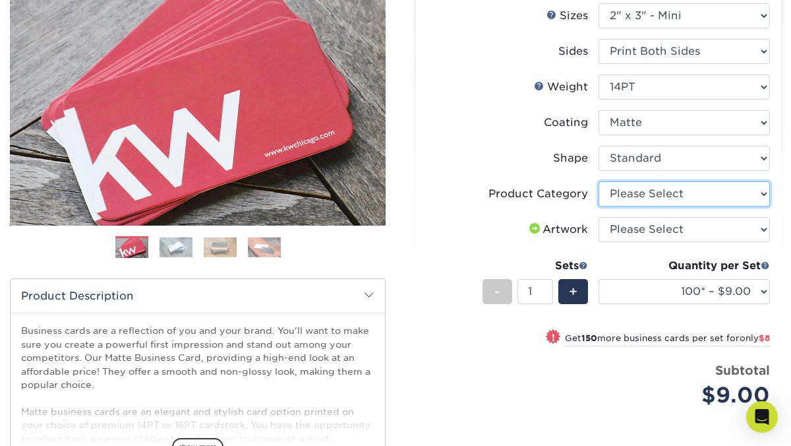
click at [649, 195] on select "Please Select Business Cards" at bounding box center [684, 193] width 171 height 25
select select "3b5148f1-0588-4f88-a218-97bcfdce65c1"
click at [599, 181] on select "Please Select Business Cards" at bounding box center [684, 193] width 171 height 25
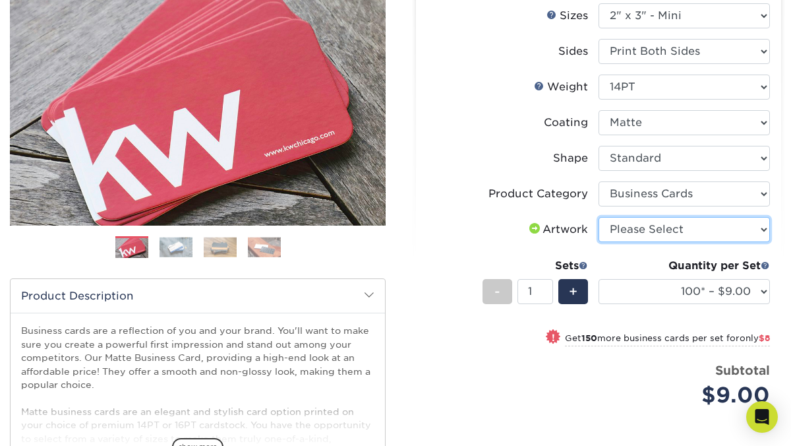
click at [640, 231] on select "Please Select I will upload files I need a design - $100" at bounding box center [684, 229] width 171 height 25
select select "upload"
click at [599, 217] on select "Please Select I will upload files I need a design - $100" at bounding box center [684, 229] width 171 height 25
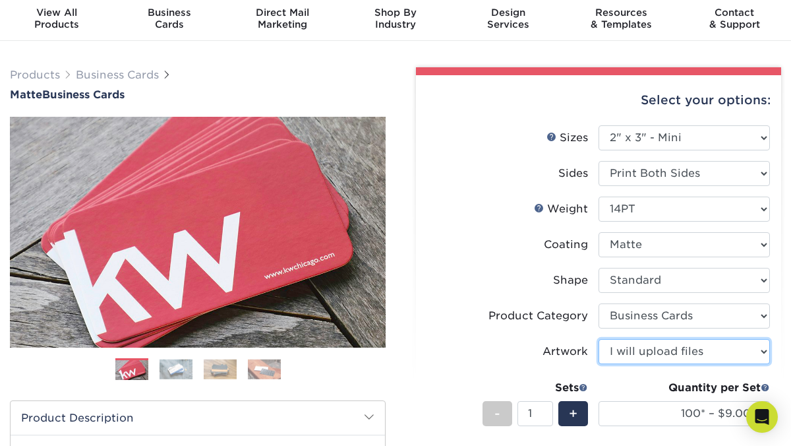
scroll to position [47, 0]
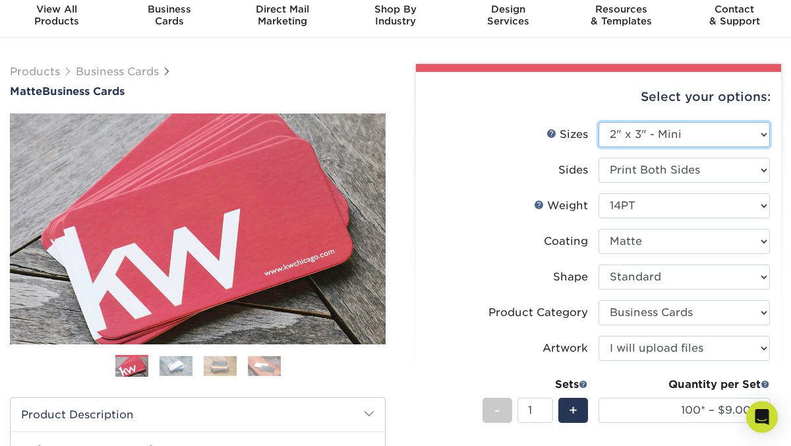
click at [666, 133] on select "Please Select 1.5" x 3.5" - Mini 1.75" x 3.5" - Mini 2" x 2" - Square 2" x 3" -…" at bounding box center [684, 134] width 171 height 25
select select "2.00x3.50"
click at [599, 122] on select "Please Select 1.5" x 3.5" - Mini 1.75" x 3.5" - Mini 2" x 2" - Square 2" x 3" -…" at bounding box center [684, 134] width 171 height 25
select select "-1"
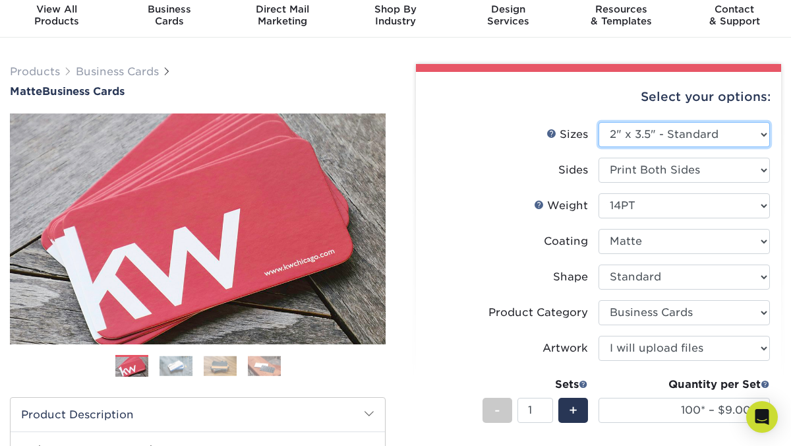
select select
select select "-1"
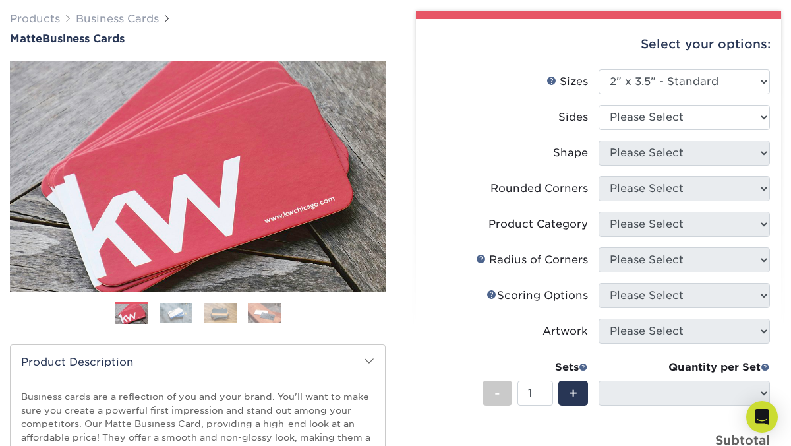
scroll to position [99, 0]
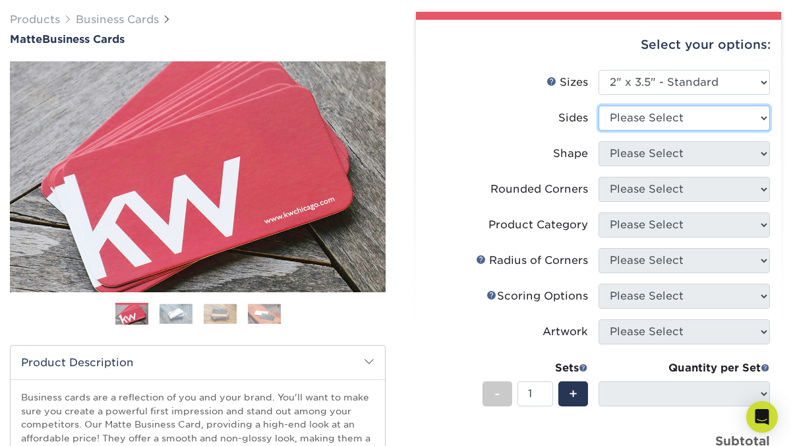
click at [646, 109] on select "Please Select Print Both Sides Print Front Only" at bounding box center [684, 117] width 171 height 25
select select "13abbda7-1d64-4f25-8bb2-c179b224825d"
click at [599, 105] on select "Please Select Print Both Sides Print Front Only" at bounding box center [684, 117] width 171 height 25
select select
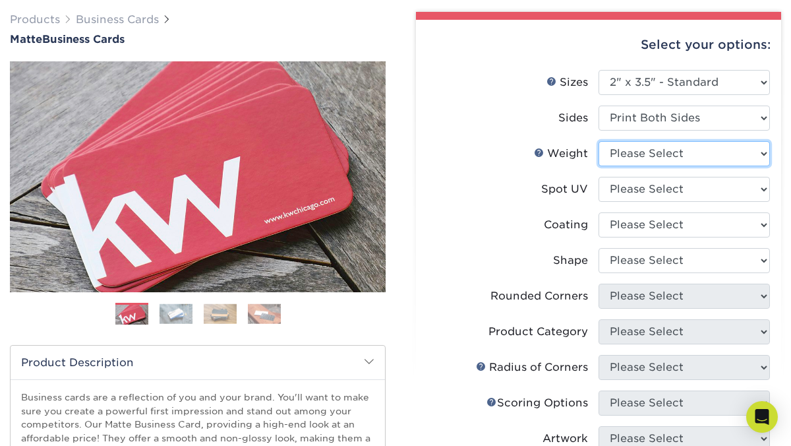
click at [646, 155] on select "Please Select 16PT 14PT" at bounding box center [684, 153] width 171 height 25
select select "16PT"
click at [599, 141] on select "Please Select 16PT 14PT" at bounding box center [684, 153] width 171 height 25
select select
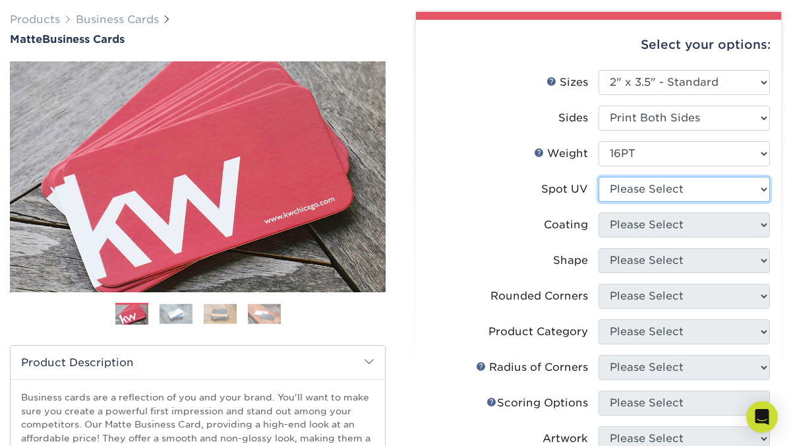
click at [631, 193] on select "Please Select No Spot UV Front and Back (Both Sides) Front Only Back Only" at bounding box center [684, 189] width 171 height 25
select select "3"
click at [599, 177] on select "Please Select No Spot UV Front and Back (Both Sides) Front Only Back Only" at bounding box center [684, 189] width 171 height 25
select select
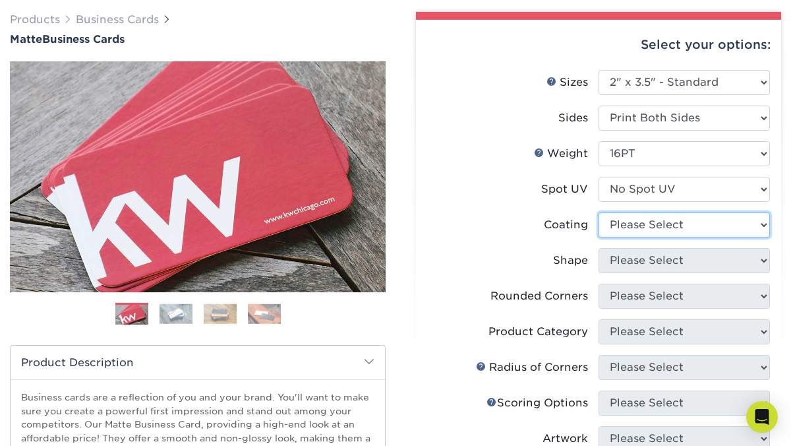
click at [623, 230] on select at bounding box center [684, 224] width 171 height 25
select select "121bb7b5-3b4d-429f-bd8d-bbf80e953313"
click at [599, 212] on select at bounding box center [684, 224] width 171 height 25
select select
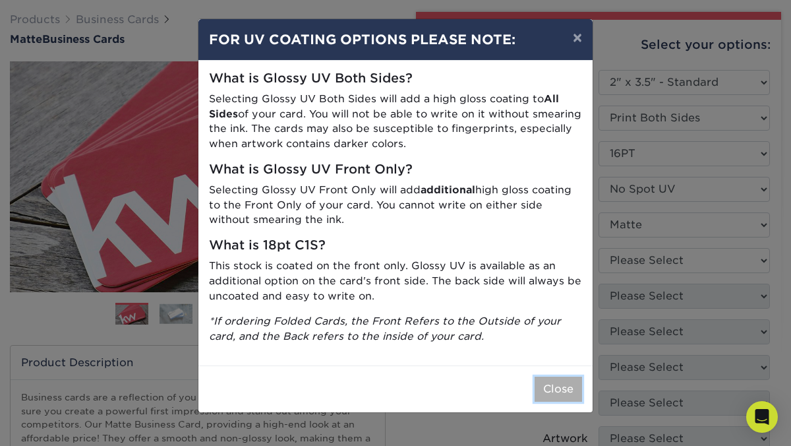
click at [558, 390] on button "Close" at bounding box center [558, 388] width 47 height 25
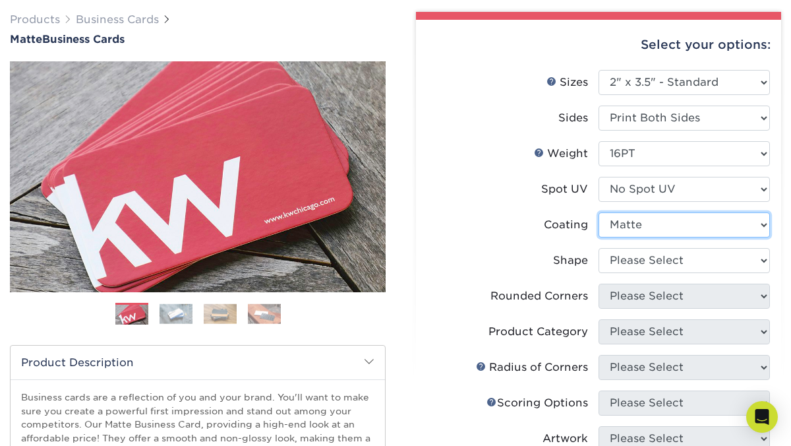
click at [622, 224] on select at bounding box center [684, 224] width 171 height 25
click at [599, 212] on select at bounding box center [684, 224] width 171 height 25
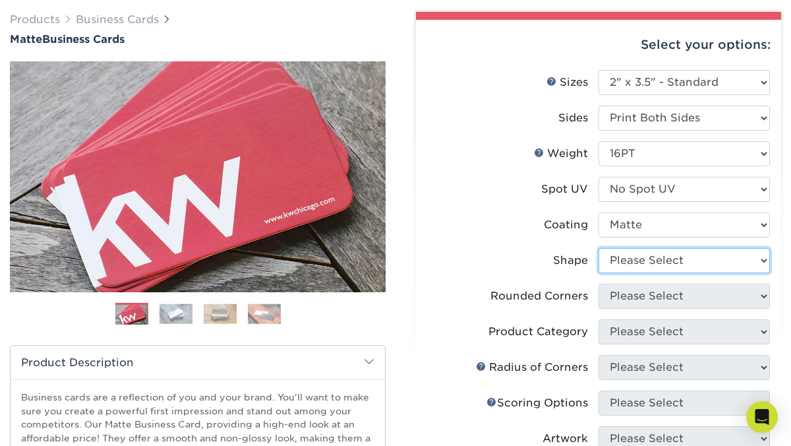
click at [633, 249] on select "Please Select Standard Oval" at bounding box center [684, 260] width 171 height 25
select select "standard"
click at [599, 248] on select "Please Select Standard Oval" at bounding box center [684, 260] width 171 height 25
select select
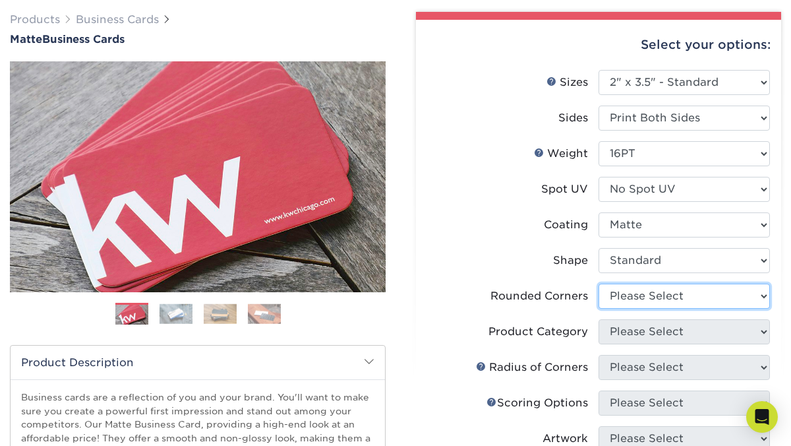
click at [640, 293] on select "Please Select Yes - Round 2 Corners Yes - Round 4 Corners No" at bounding box center [684, 296] width 171 height 25
select select "7672df9e-0e0a-464d-8e1f-920c575e4da3"
click at [599, 284] on select "Please Select Yes - Round 2 Corners Yes - Round 4 Corners No" at bounding box center [684, 296] width 171 height 25
select select "-1"
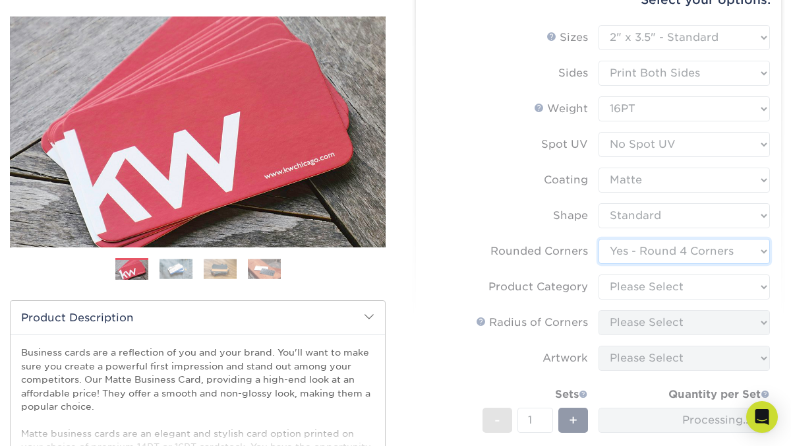
scroll to position [152, 0]
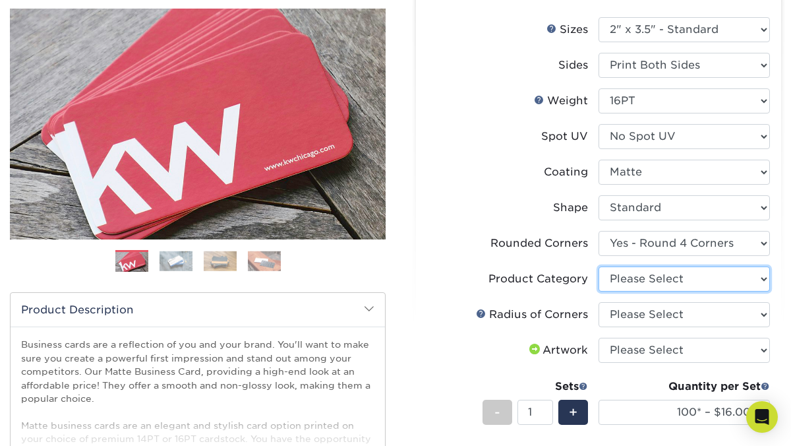
click at [632, 278] on select "Please Select Business Cards" at bounding box center [684, 278] width 171 height 25
select select "3b5148f1-0588-4f88-a218-97bcfdce65c1"
click at [599, 266] on select "Please Select Business Cards" at bounding box center [684, 278] width 171 height 25
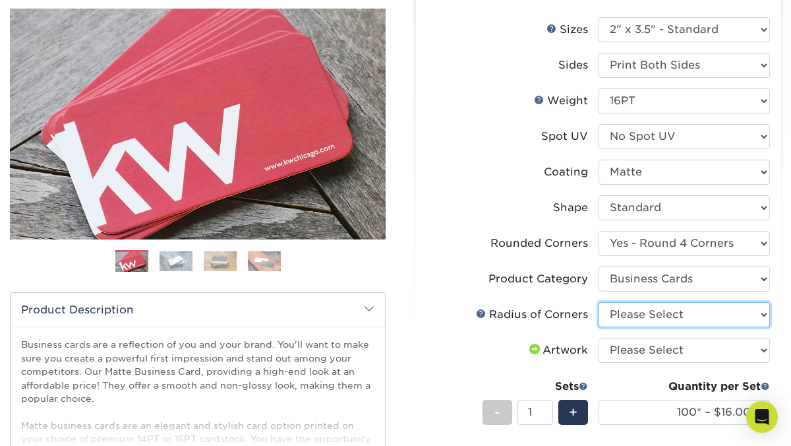
click at [636, 313] on select "Please Select Rounded 1/8" Rounded 1/4"" at bounding box center [684, 314] width 171 height 25
select select "589680c7-ee9a-431b-9d12-d7aeb1386a97"
click at [599, 302] on select "Please Select Rounded 1/8" Rounded 1/4"" at bounding box center [684, 314] width 171 height 25
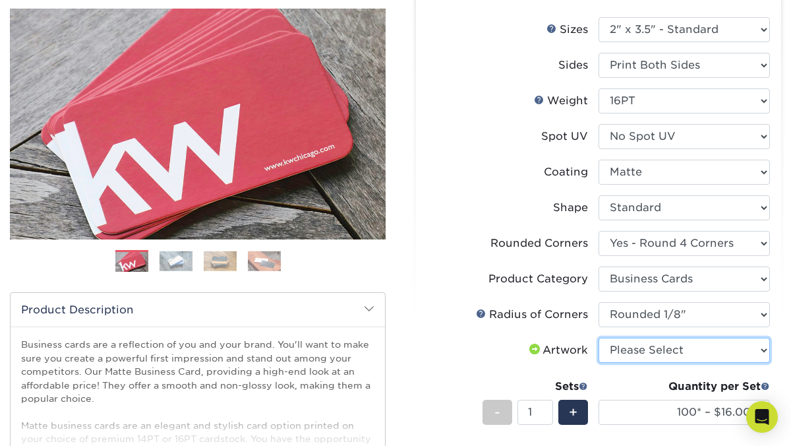
click at [638, 348] on select "Please Select I will upload files I need a design - $100" at bounding box center [684, 350] width 171 height 25
select select "upload"
click at [599, 338] on select "Please Select I will upload files I need a design - $100" at bounding box center [684, 350] width 171 height 25
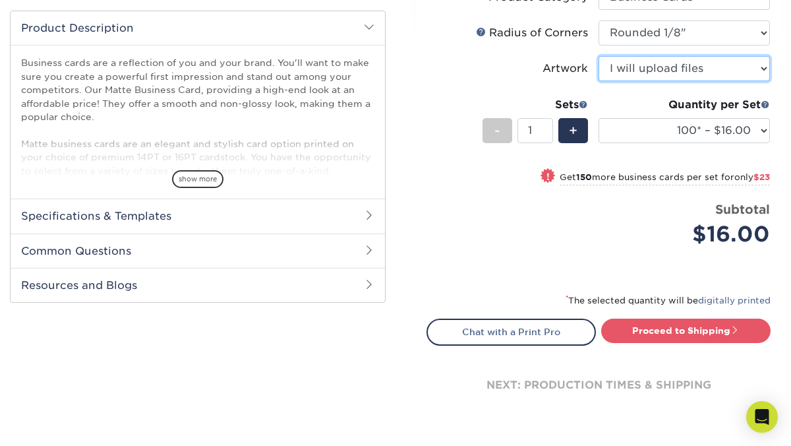
scroll to position [434, 0]
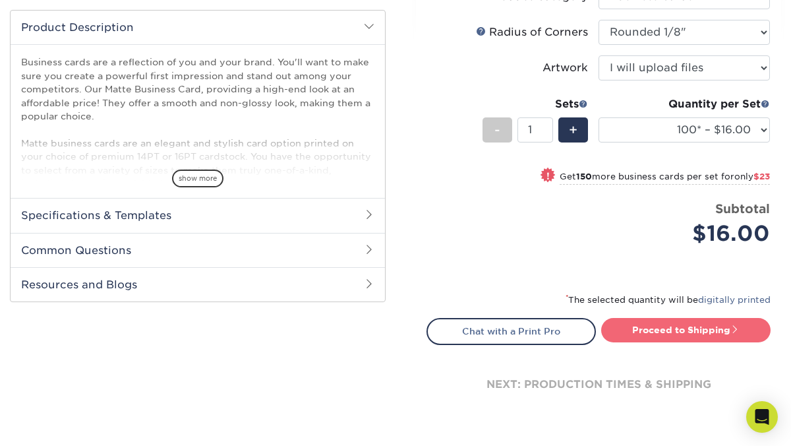
click at [709, 326] on link "Proceed to Shipping" at bounding box center [685, 330] width 169 height 24
type input "Set 1"
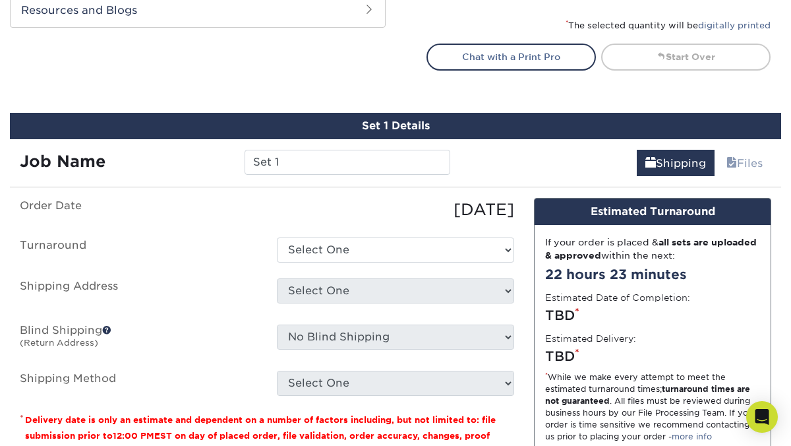
scroll to position [787, 0]
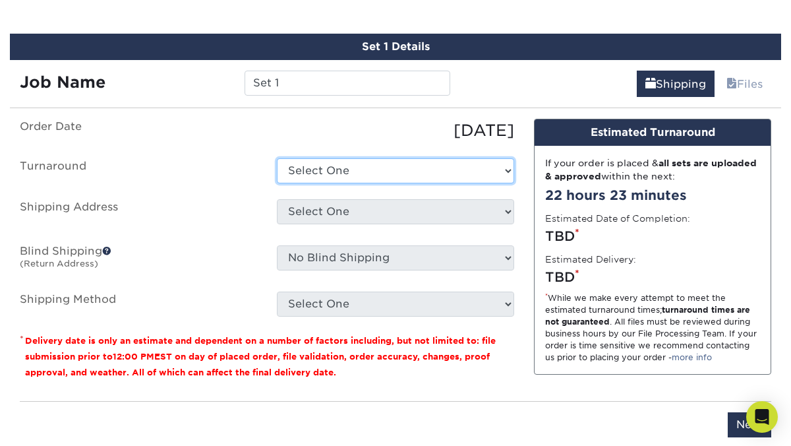
click at [361, 169] on select "Select One 2-4 Business Days 2 Day Next Business Day" at bounding box center [395, 170] width 237 height 25
select select "1a14f52c-e88e-4b57-988e-4a9ef63b1916"
click at [277, 158] on select "Select One 2-4 Business Days 2 Day Next Business Day" at bounding box center [395, 170] width 237 height 25
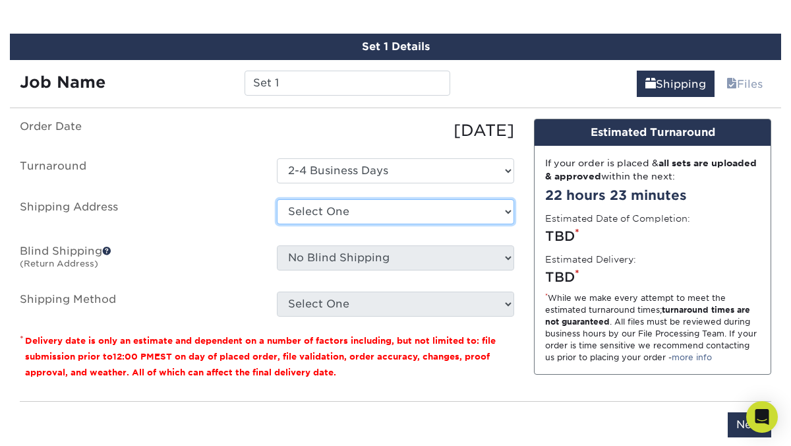
click at [350, 207] on select "Select One + Add New Address - Login" at bounding box center [395, 211] width 237 height 25
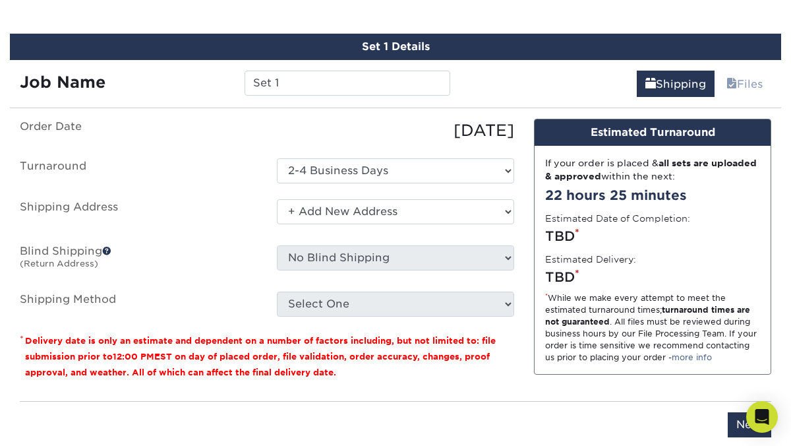
click at [277, 199] on select "Select One + Add New Address - Login" at bounding box center [395, 211] width 237 height 25
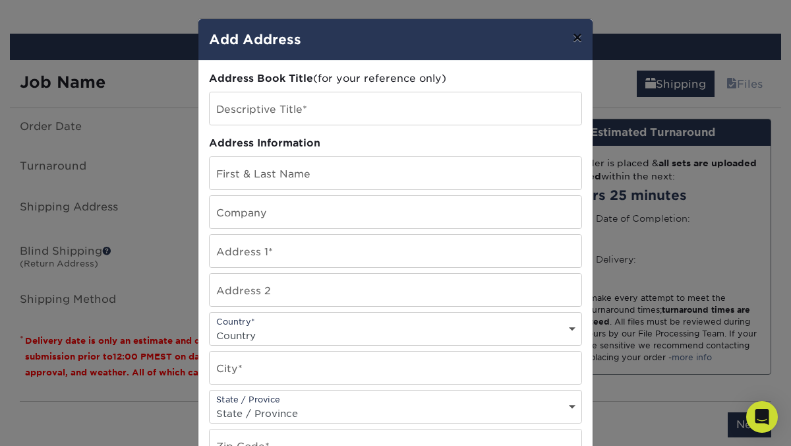
click at [580, 36] on button "×" at bounding box center [577, 37] width 30 height 37
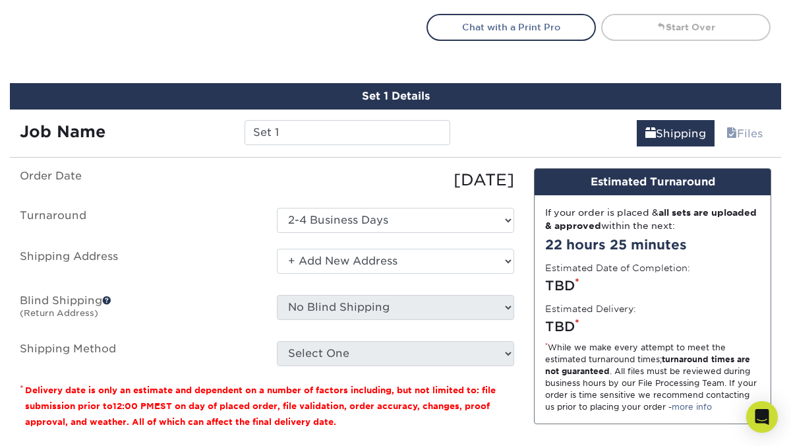
scroll to position [746, 0]
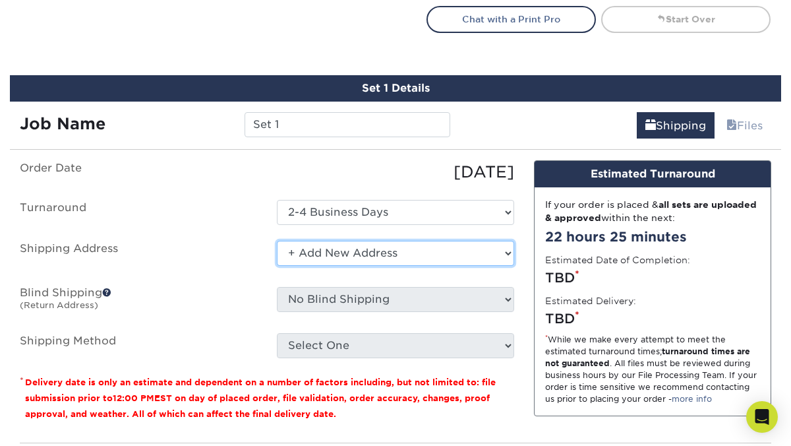
click at [413, 258] on select "Select One + Add New Address - Login" at bounding box center [395, 253] width 237 height 25
click at [277, 241] on select "Select One + Add New Address - Login" at bounding box center [395, 253] width 237 height 25
click at [363, 251] on select "Select One + Add New Address - Login" at bounding box center [395, 253] width 237 height 25
click at [277, 241] on select "Select One + Add New Address - Login" at bounding box center [395, 253] width 237 height 25
click at [331, 248] on select "Select One + Add New Address - Login" at bounding box center [395, 253] width 237 height 25
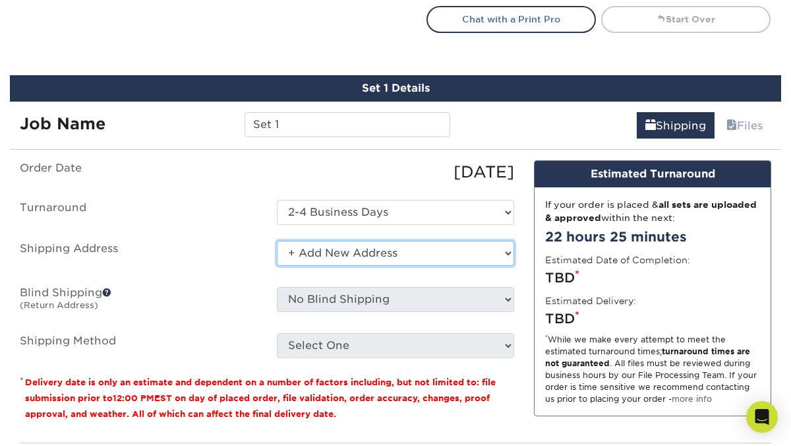
click at [277, 241] on select "Select One + Add New Address - Login" at bounding box center [395, 253] width 237 height 25
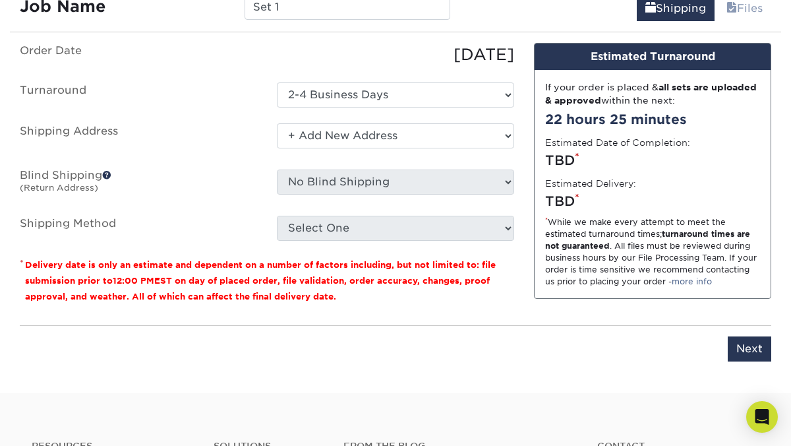
scroll to position [864, 0]
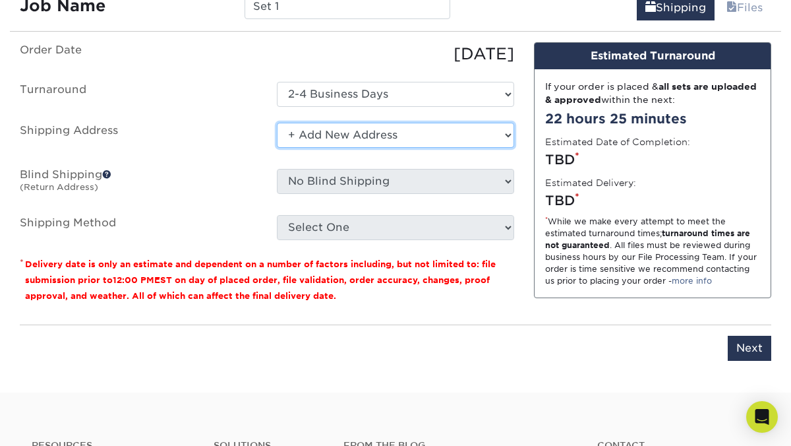
click at [416, 138] on select "Select One + Add New Address - Login" at bounding box center [395, 135] width 237 height 25
click at [277, 123] on select "Select One + Add New Address - Login" at bounding box center [395, 135] width 237 height 25
click at [328, 135] on select "Select One + Add New Address - Login" at bounding box center [395, 135] width 237 height 25
select select "newaddress"
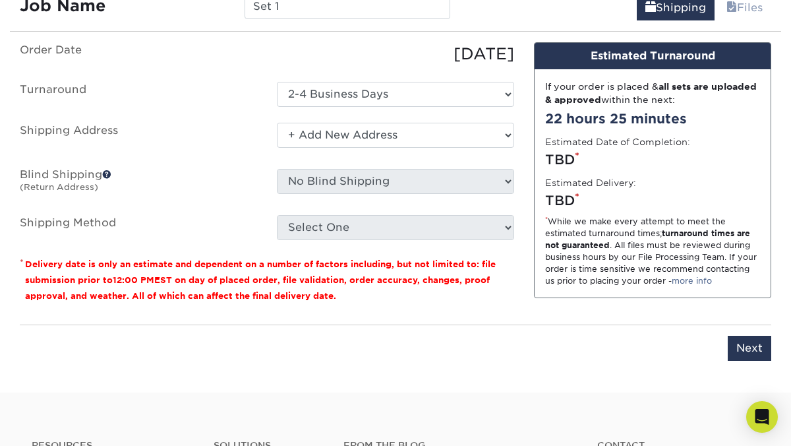
click at [277, 123] on select "Select One + Add New Address - Login" at bounding box center [395, 135] width 237 height 25
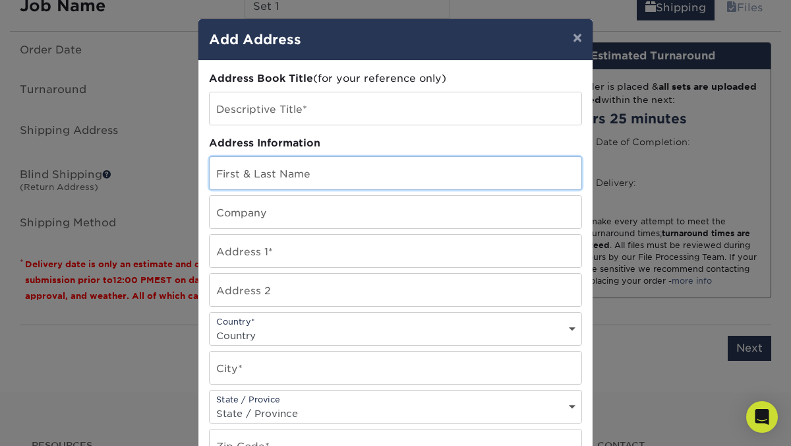
click at [308, 182] on input "text" at bounding box center [396, 173] width 372 height 32
type input "Isabella shattenberg"
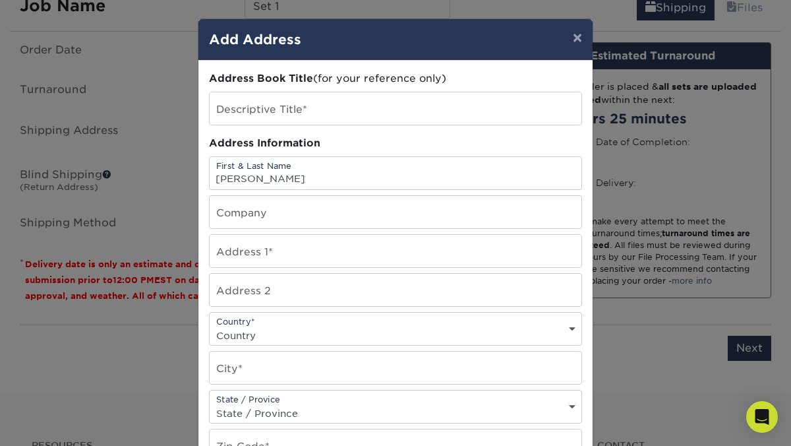
type input "1534 San Miguel Ave"
select select "US"
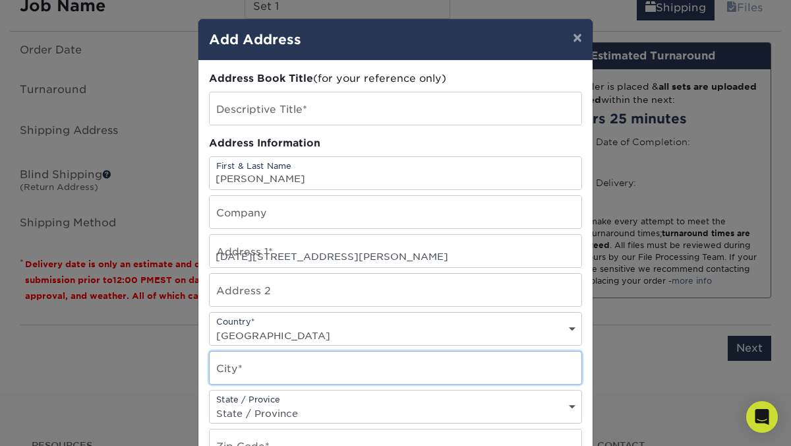
type input "Santa Barbara"
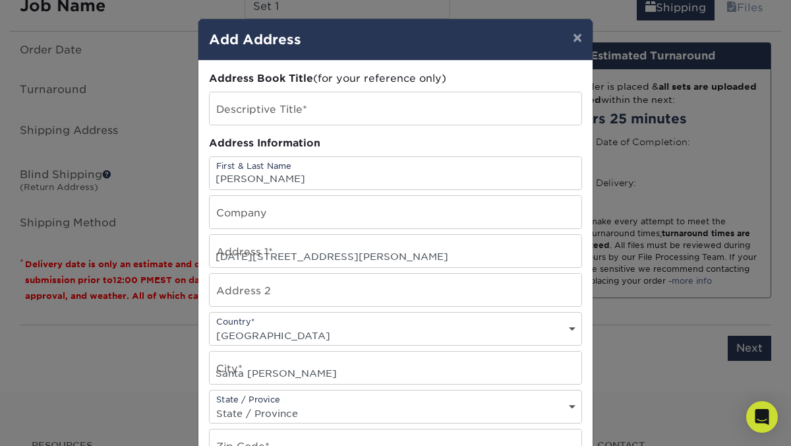
select select "CA"
type input "93109"
type input "8058757067"
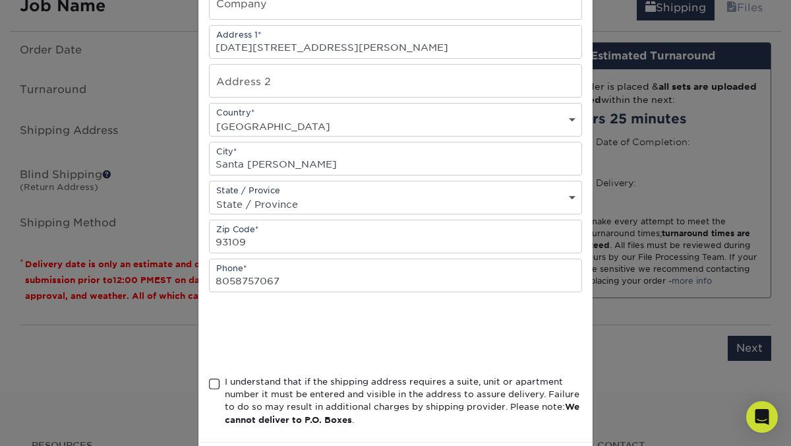
scroll to position [271, 0]
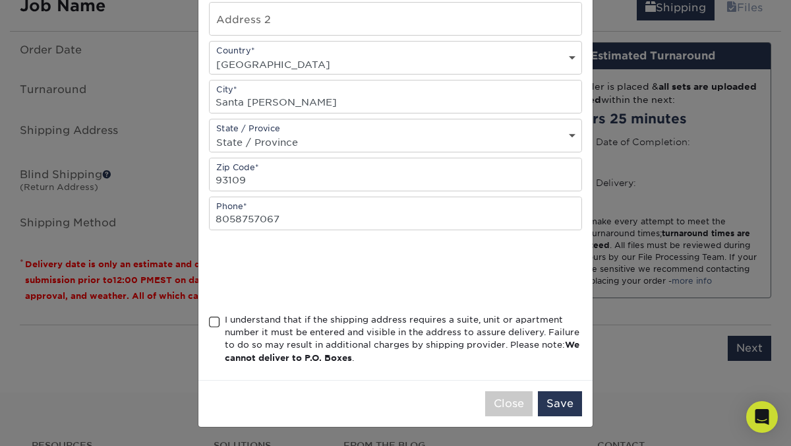
click at [215, 321] on span at bounding box center [214, 322] width 11 height 13
click at [0, 0] on input "I understand that if the shipping address requires a suite, unit or apartment n…" at bounding box center [0, 0] width 0 height 0
click at [555, 402] on button "Save" at bounding box center [560, 403] width 44 height 25
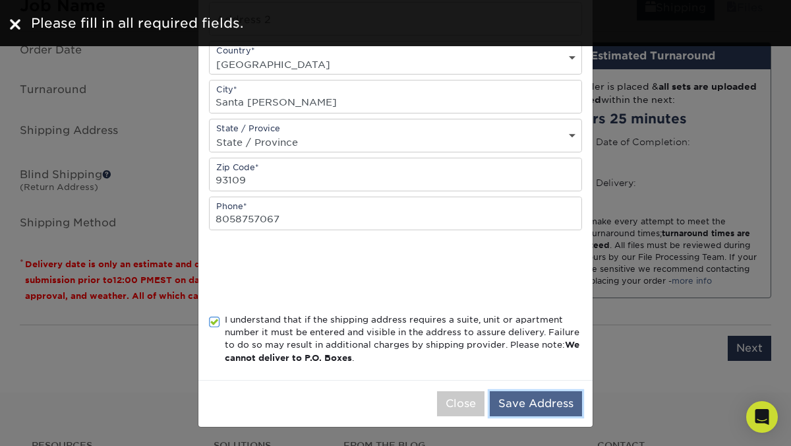
click at [548, 399] on button "Save Address" at bounding box center [536, 403] width 92 height 25
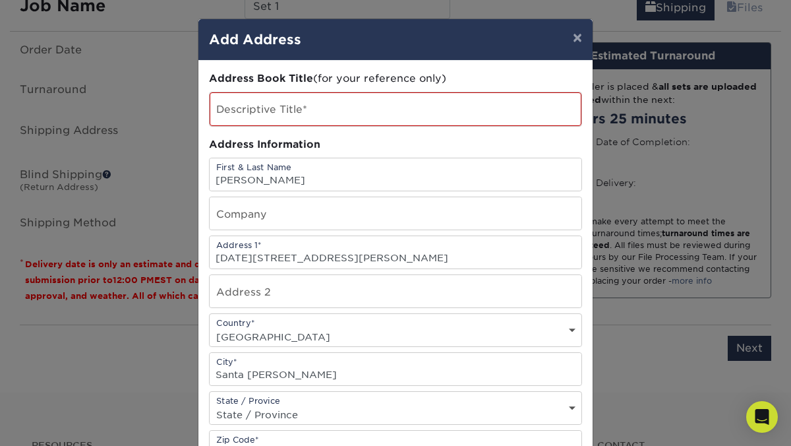
scroll to position [11, 0]
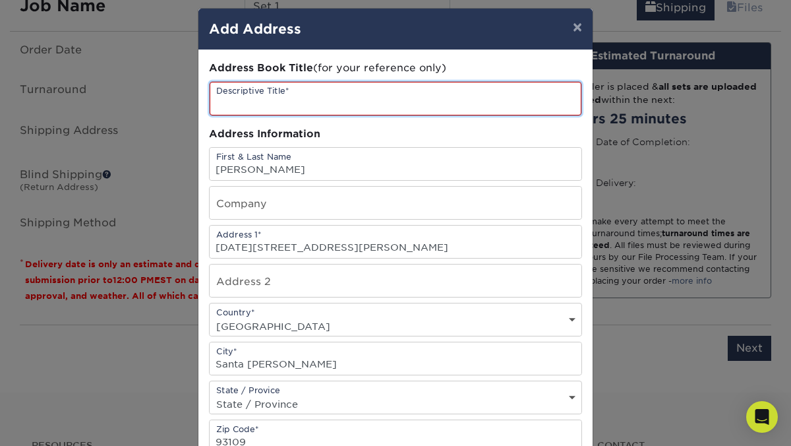
click at [460, 83] on input "text" at bounding box center [396, 99] width 372 height 34
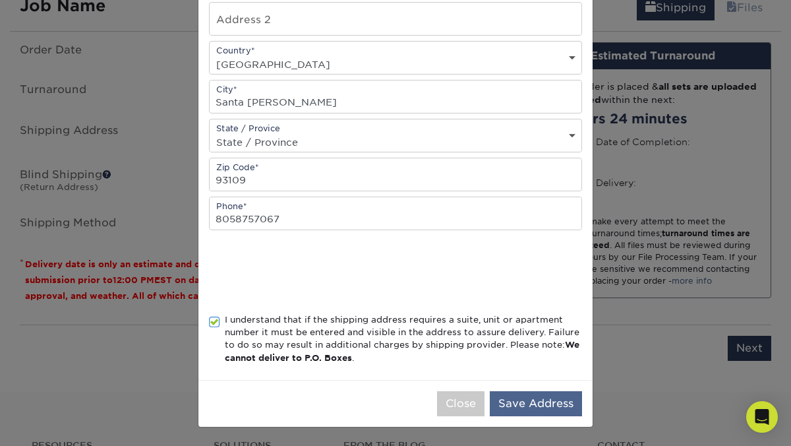
type input "Mesa House"
click at [547, 398] on button "Save Address" at bounding box center [536, 403] width 92 height 25
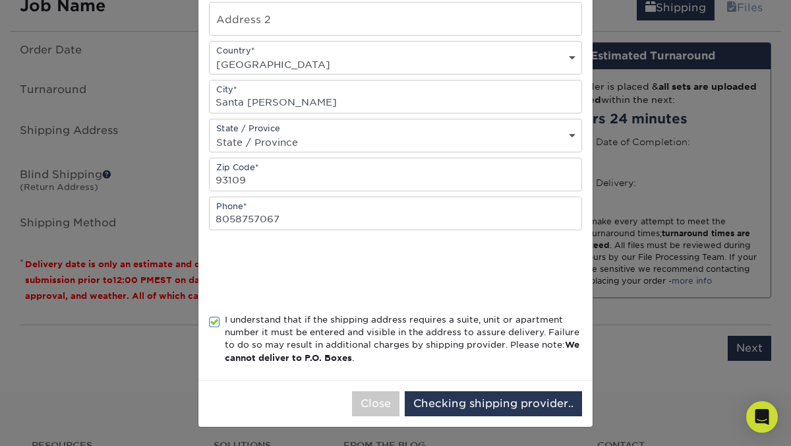
scroll to position [0, 0]
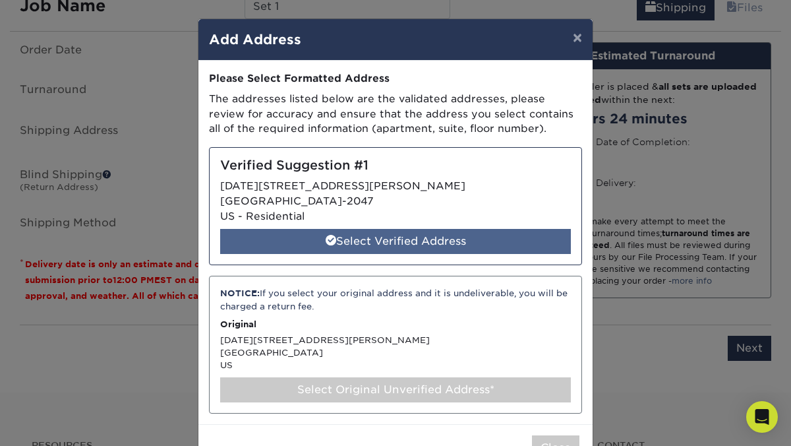
click at [348, 235] on div "Select Verified Address" at bounding box center [395, 241] width 351 height 25
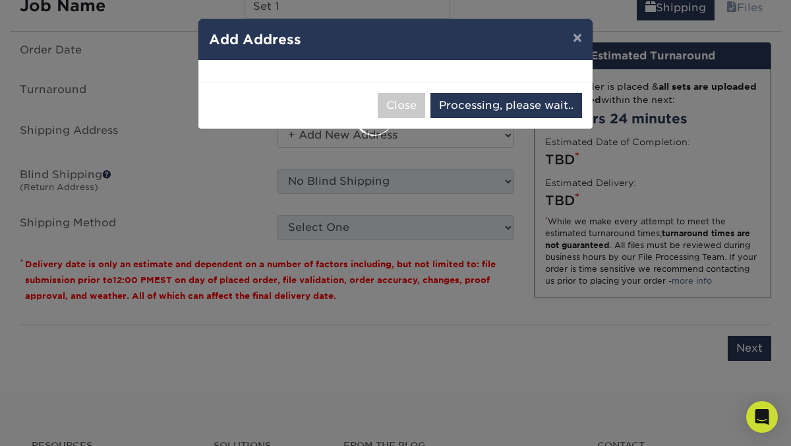
select select "286697"
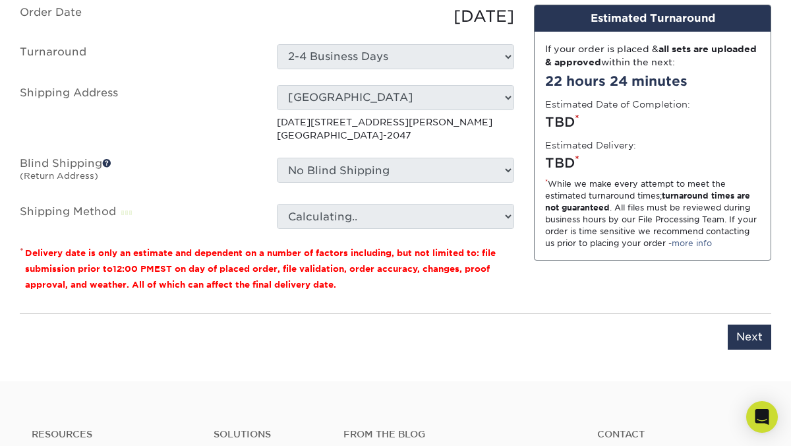
scroll to position [907, 0]
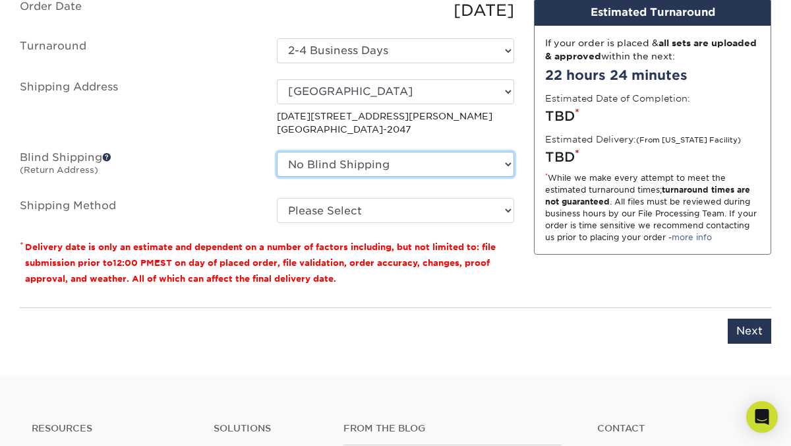
click at [412, 170] on select "No Blind Shipping + Add New Address" at bounding box center [395, 164] width 237 height 25
click at [277, 152] on select "No Blind Shipping + Add New Address" at bounding box center [395, 164] width 237 height 25
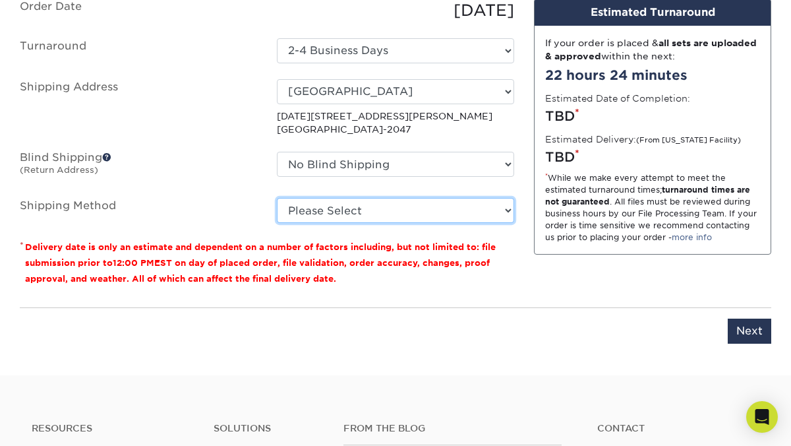
click at [409, 202] on select "Please Select Ground Shipping (+$7.84) 3 Day Shipping Service (+$24.95) 2 Day A…" at bounding box center [395, 210] width 237 height 25
click at [277, 198] on select "Please Select Ground Shipping (+$7.84) 3 Day Shipping Service (+$24.95) 2 Day A…" at bounding box center [395, 210] width 237 height 25
click at [319, 209] on select "Please Select Ground Shipping (+$7.84) 3 Day Shipping Service (+$24.95) 2 Day A…" at bounding box center [395, 210] width 237 height 25
select select "-1"
click at [277, 198] on select "Please Select Ground Shipping (+$7.84) 3 Day Shipping Service (+$24.95) 2 Day A…" at bounding box center [395, 210] width 237 height 25
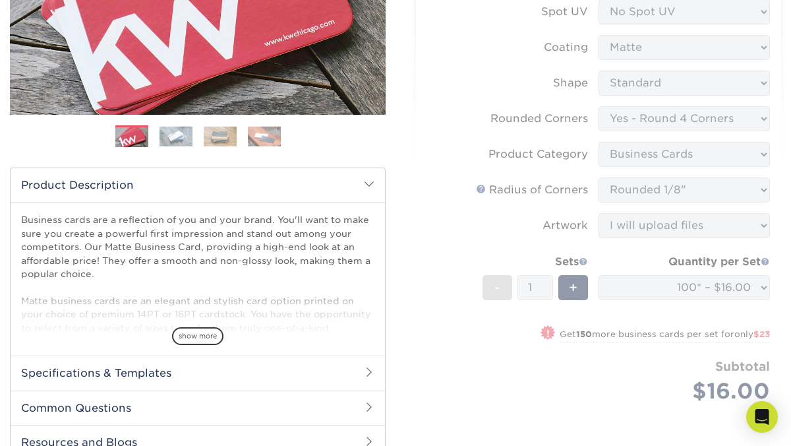
scroll to position [0, 0]
